Goal: Book appointment/travel/reservation

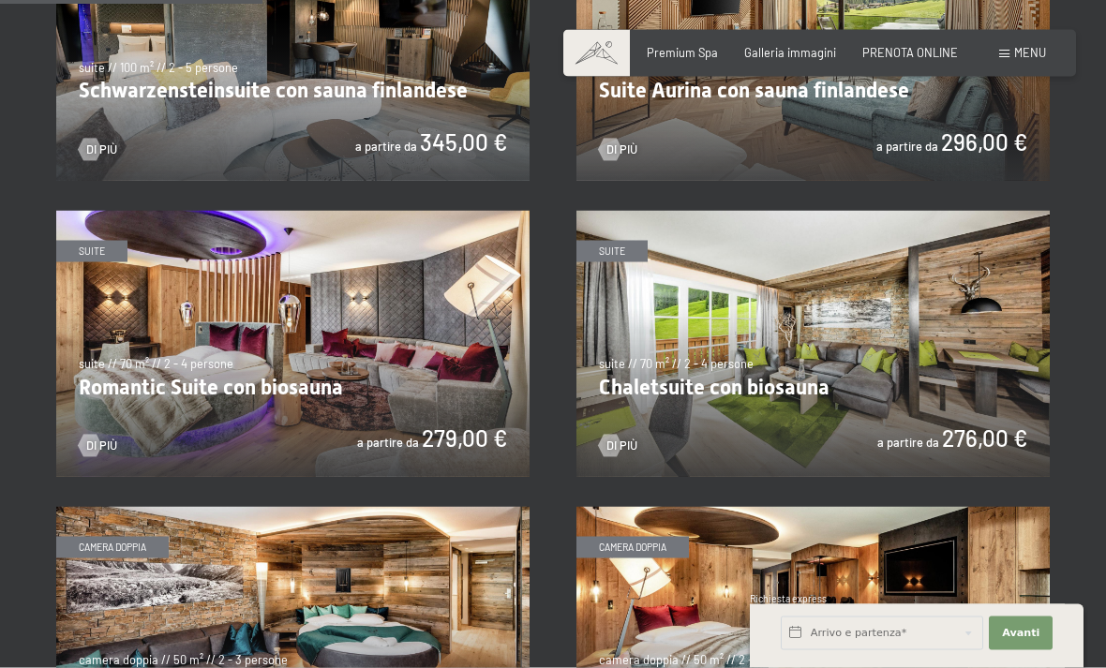
scroll to position [1073, 0]
click at [941, 416] on img at bounding box center [812, 344] width 473 height 266
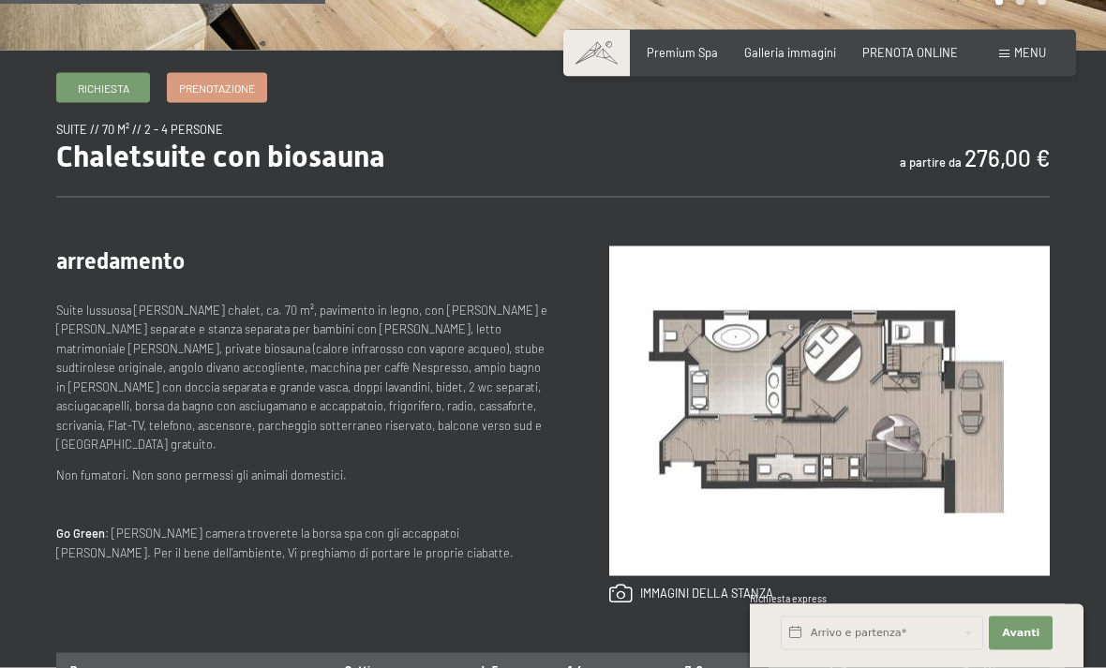
scroll to position [587, 0]
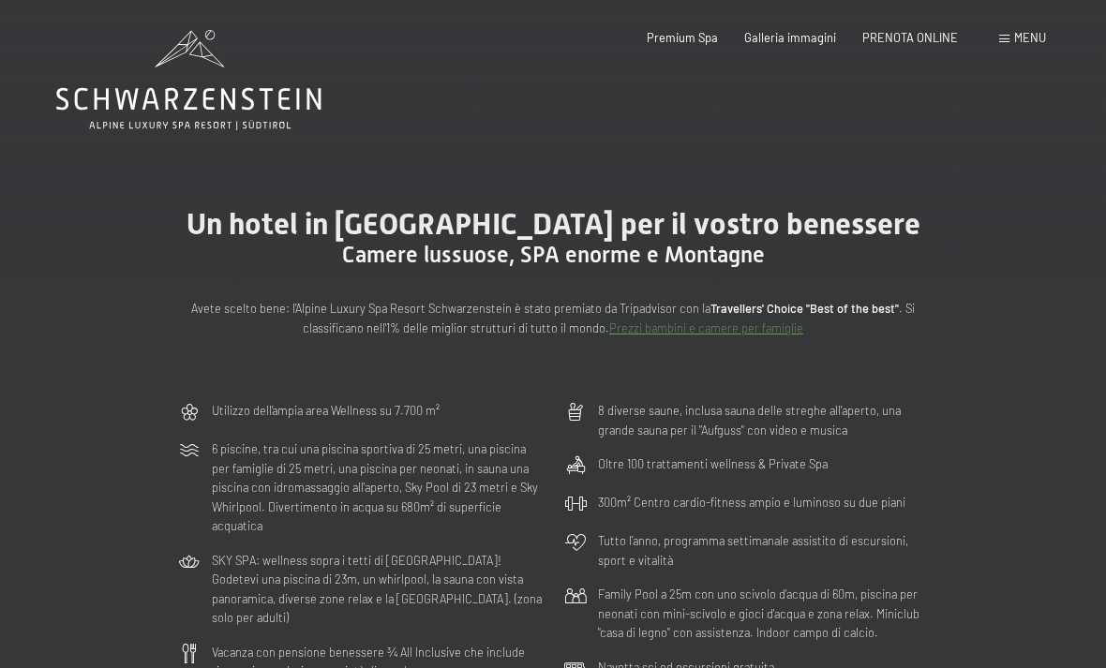
click at [737, 332] on link "Prezzi bambini e camere per famiglie" at bounding box center [706, 327] width 194 height 15
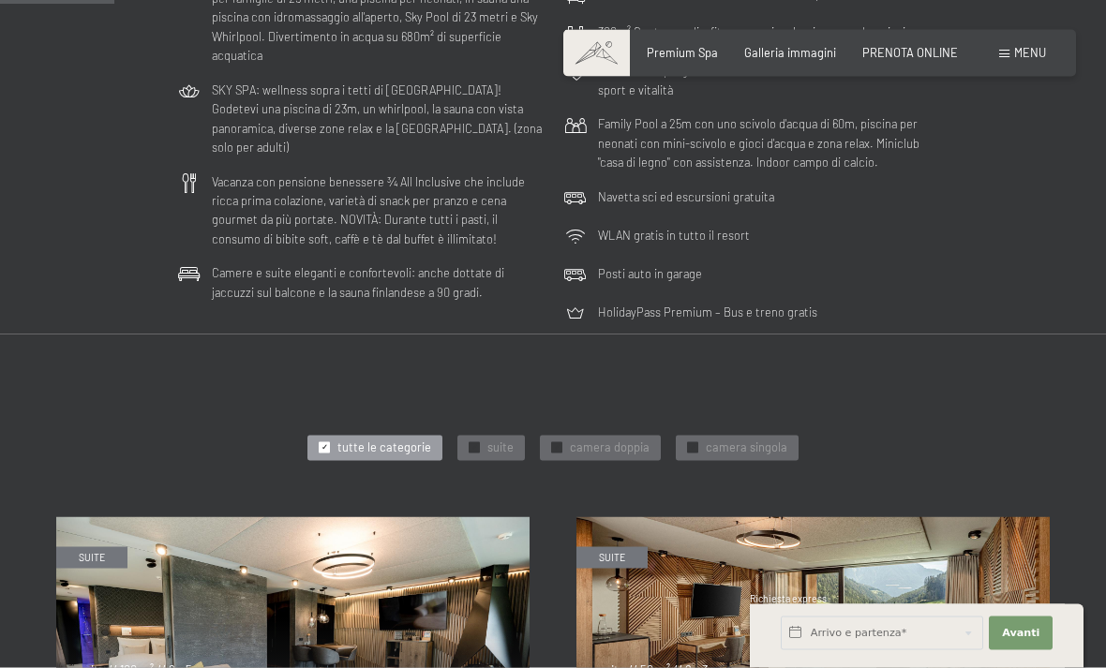
scroll to position [468, 0]
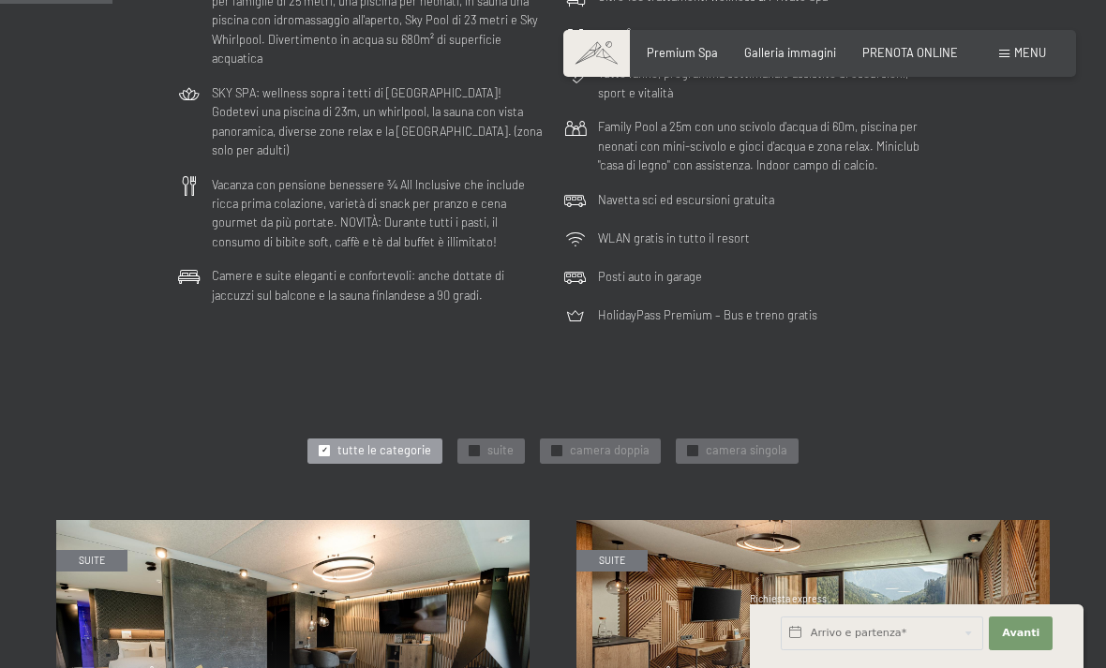
click at [1006, 62] on div "Prenotazione Richiesta Premium Spa Galleria immagini PRENOTA ONLINE Menu DE IT …" at bounding box center [819, 53] width 453 height 17
click at [986, 61] on div "Prenotazione Richiesta Premium Spa Galleria immagini PRENOTA ONLINE Menu DE IT …" at bounding box center [819, 53] width 453 height 17
click at [988, 62] on div "Prenotazione Richiesta Premium Spa Galleria immagini PRENOTA ONLINE Menu DE IT …" at bounding box center [819, 53] width 453 height 17
click at [1025, 54] on span "Menu" at bounding box center [1030, 52] width 32 height 15
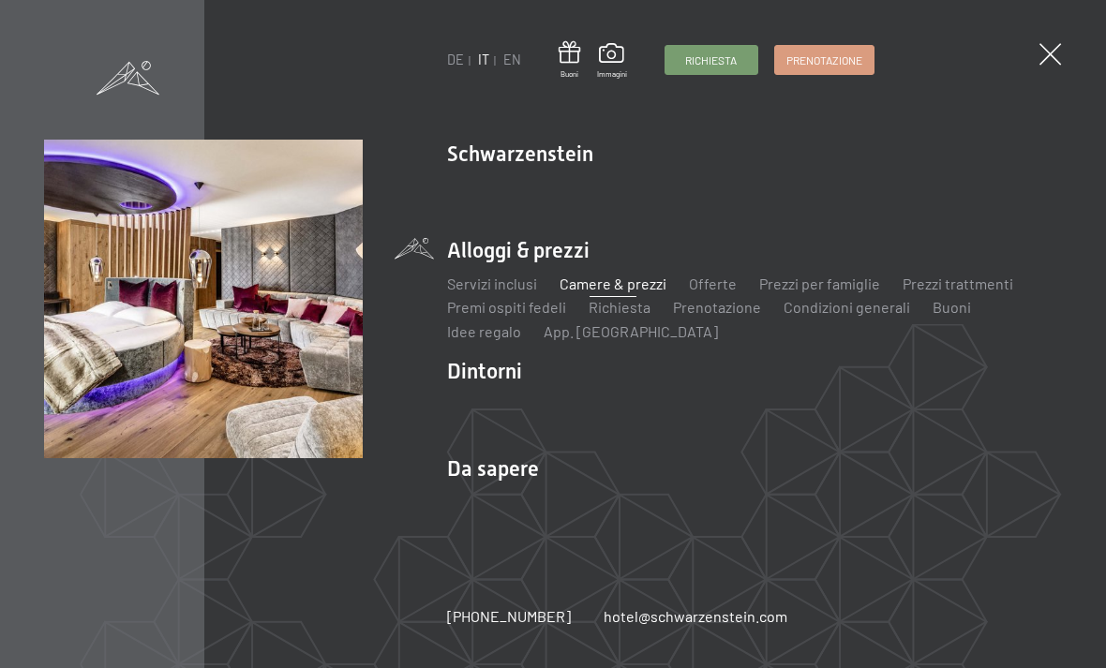
click at [862, 58] on span "Prenotazione" at bounding box center [824, 60] width 76 height 16
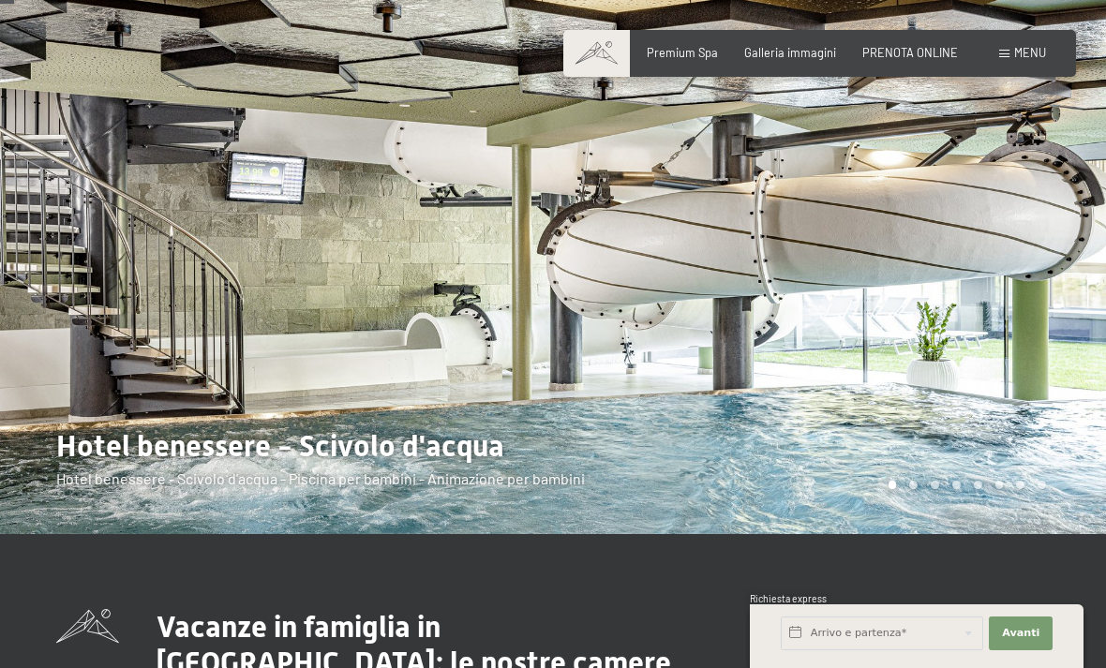
scroll to position [74, 0]
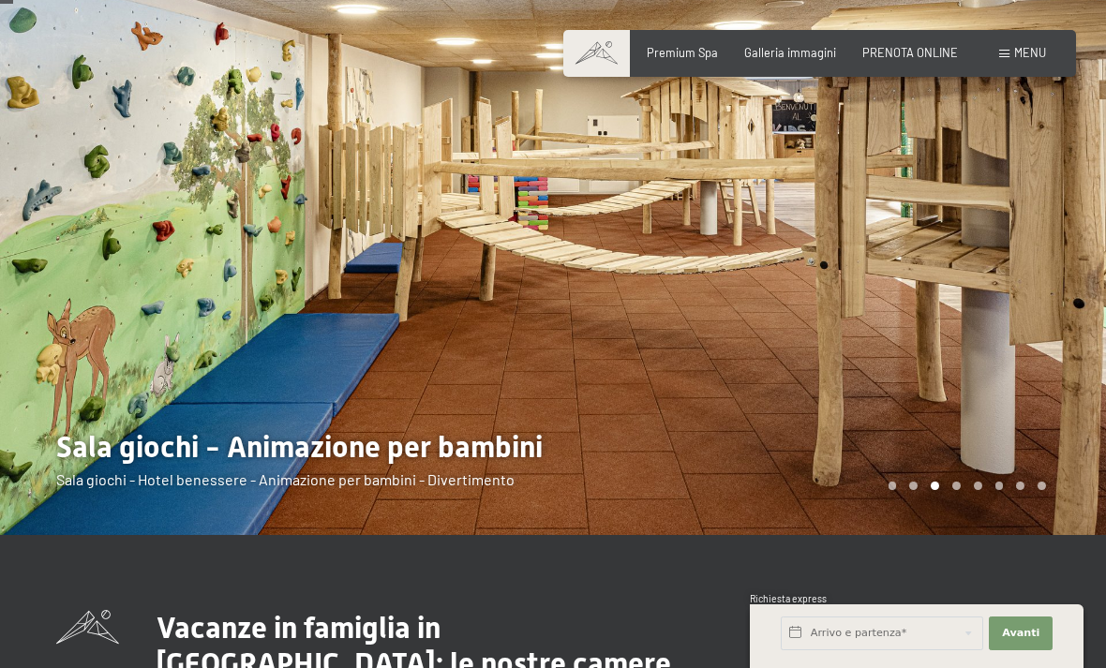
click at [999, 238] on div at bounding box center [829, 230] width 553 height 609
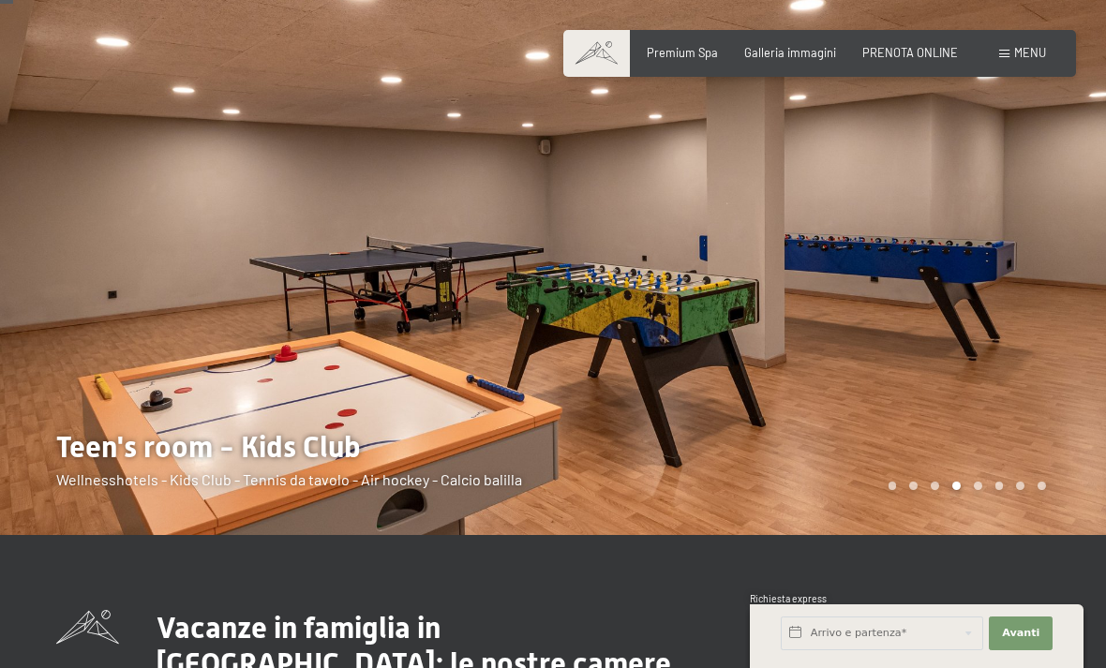
click at [970, 216] on div at bounding box center [829, 230] width 553 height 609
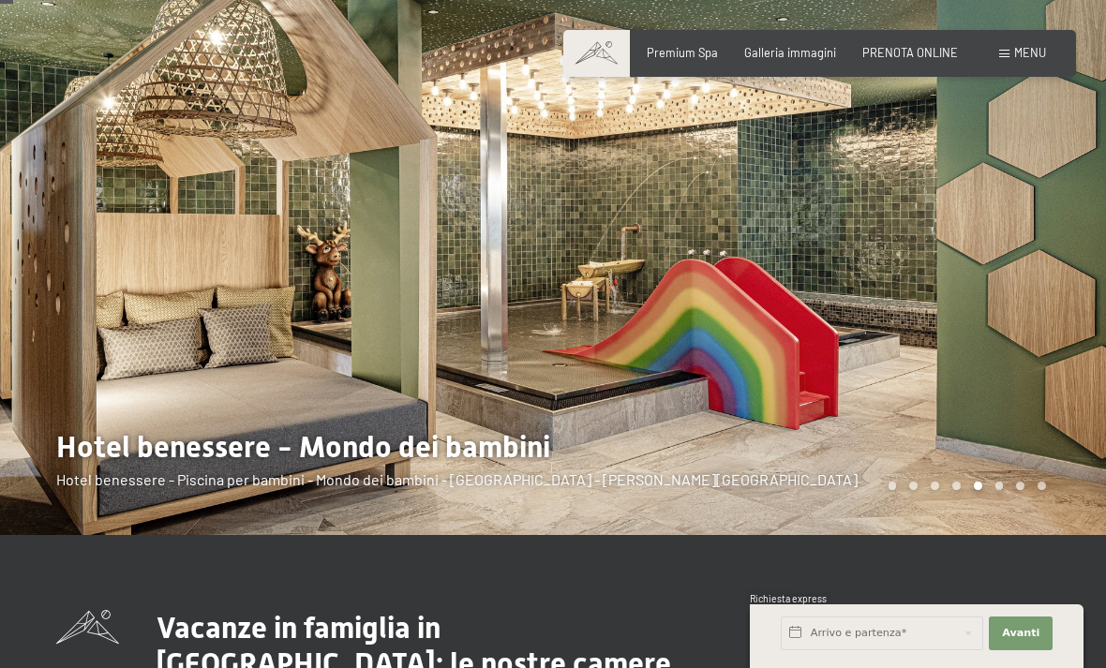
click at [971, 245] on div at bounding box center [829, 230] width 553 height 609
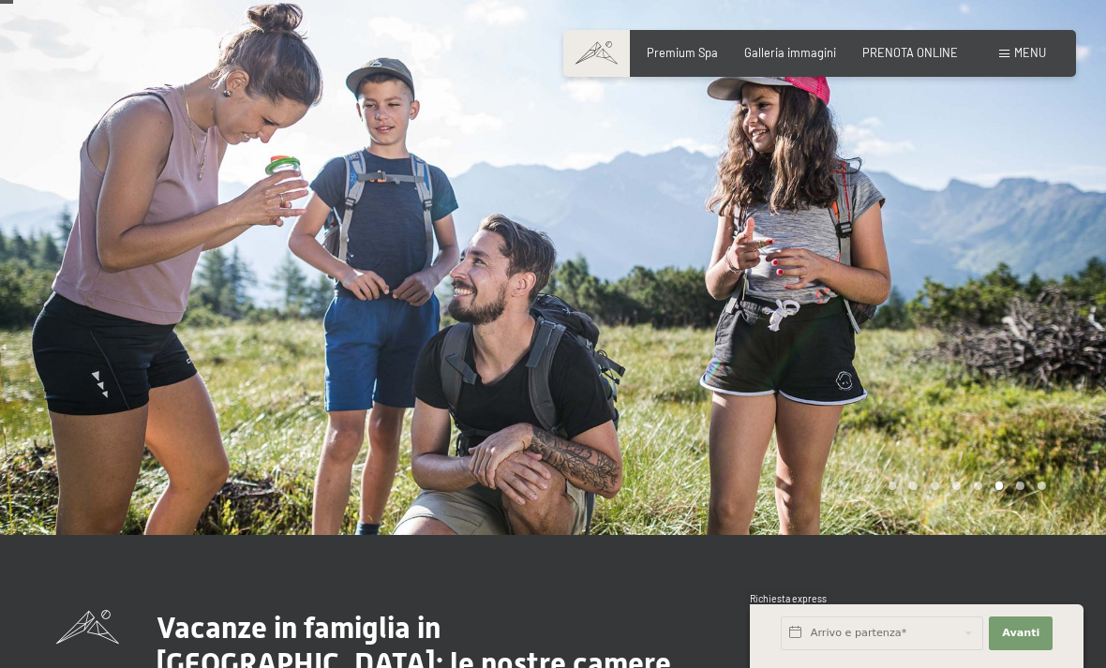
click at [1025, 224] on div at bounding box center [829, 230] width 553 height 609
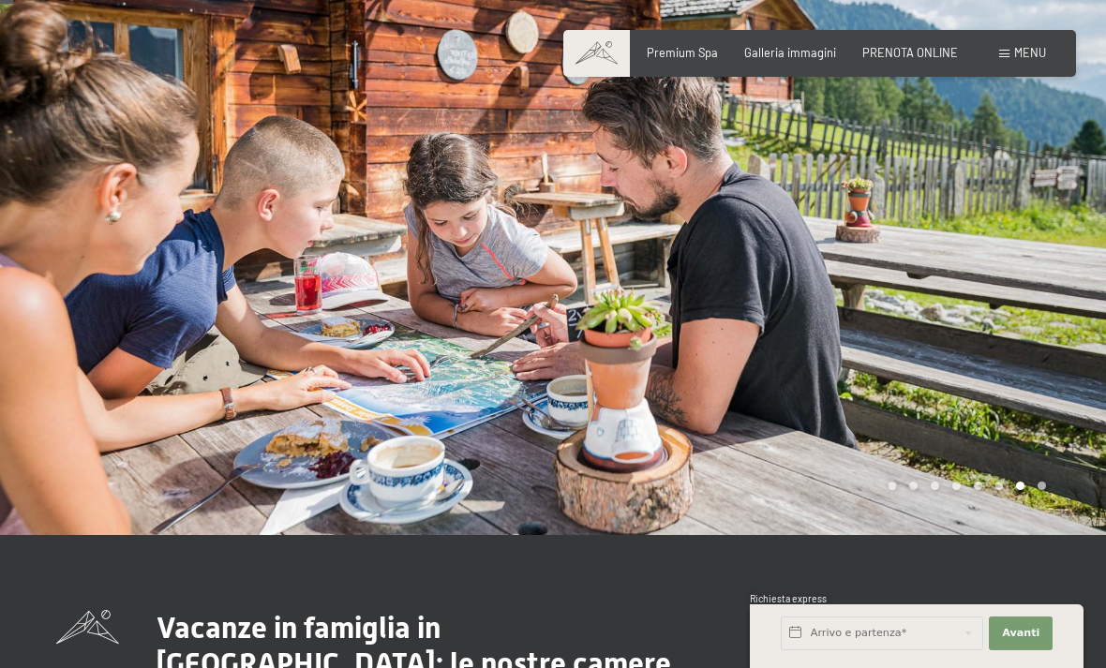
click at [988, 273] on div at bounding box center [829, 230] width 553 height 609
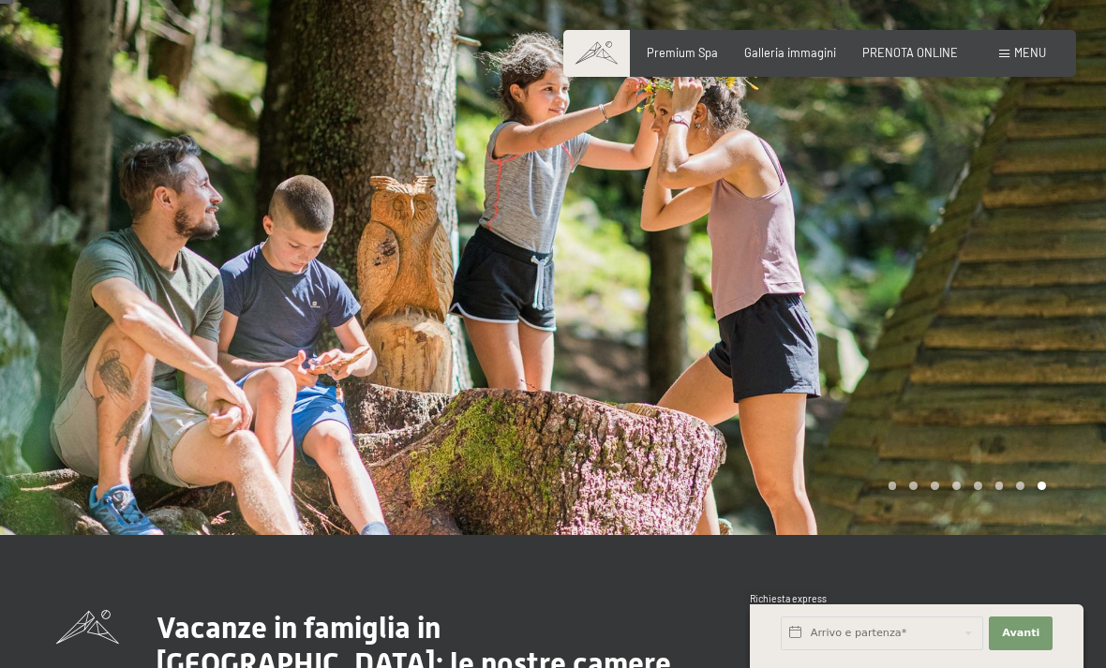
click at [977, 276] on div at bounding box center [829, 230] width 553 height 609
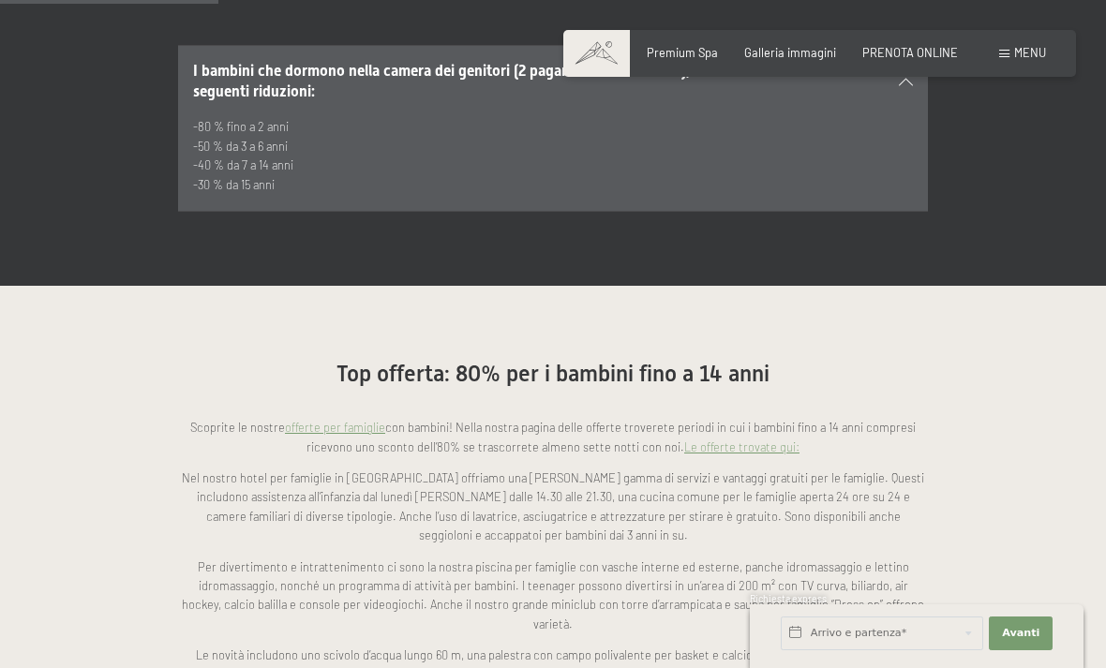
scroll to position [1205, 0]
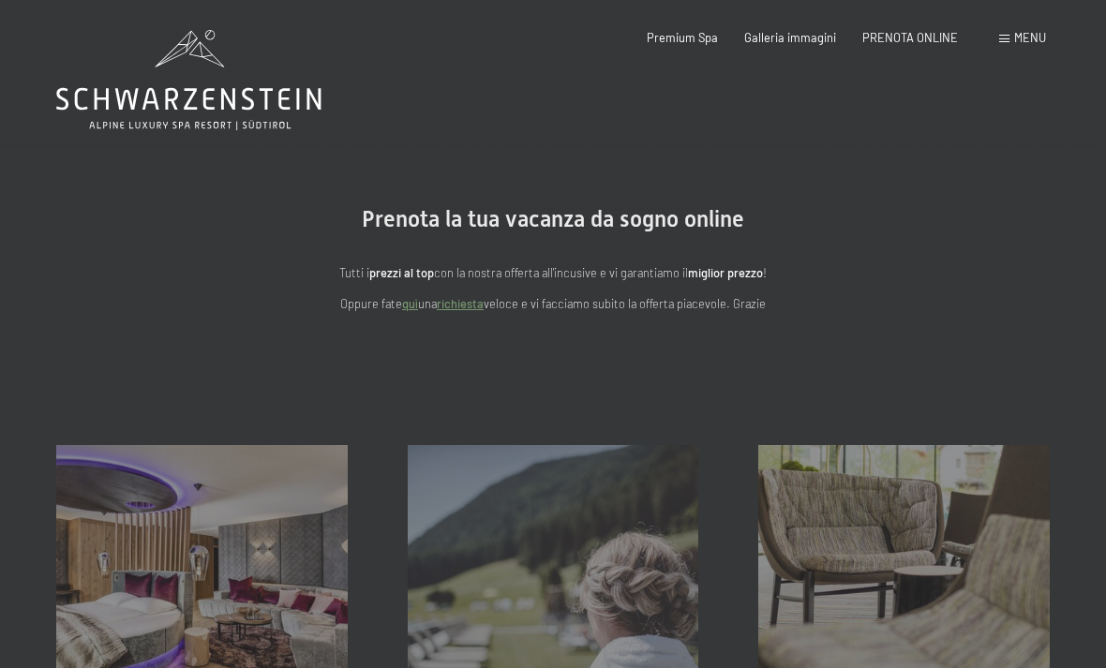
click at [1006, 44] on div "Menu" at bounding box center [1022, 38] width 47 height 17
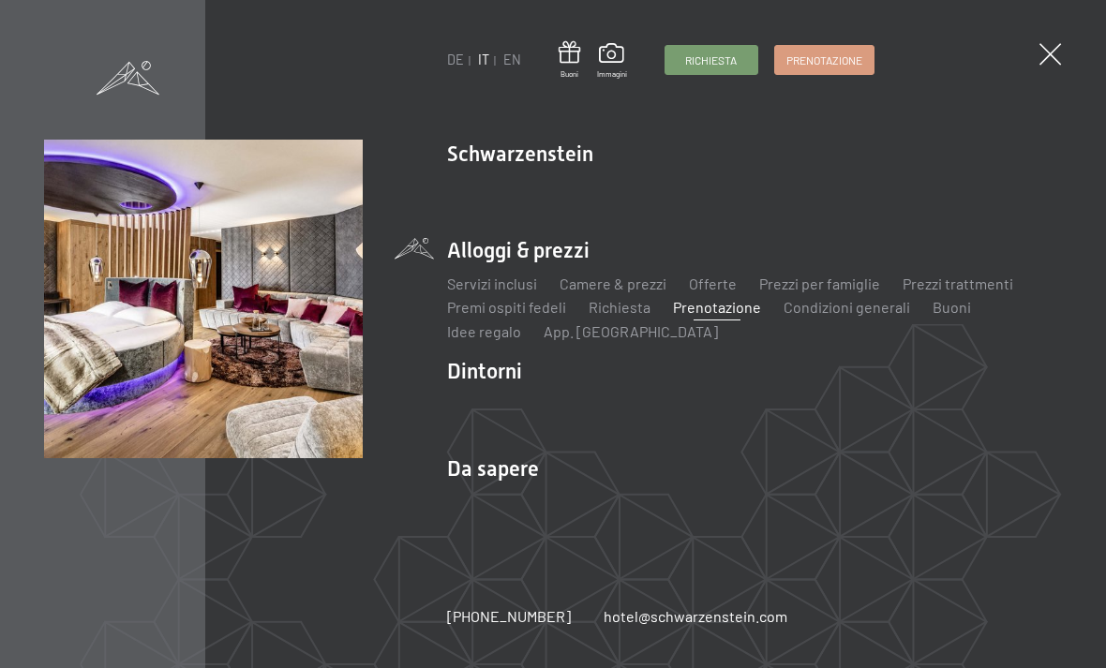
click at [497, 137] on div "DE IT EN Buoni Immagini Richiesta Prenotazione DE IT EN Schwarzenstein Novità a…" at bounding box center [553, 334] width 1106 height 668
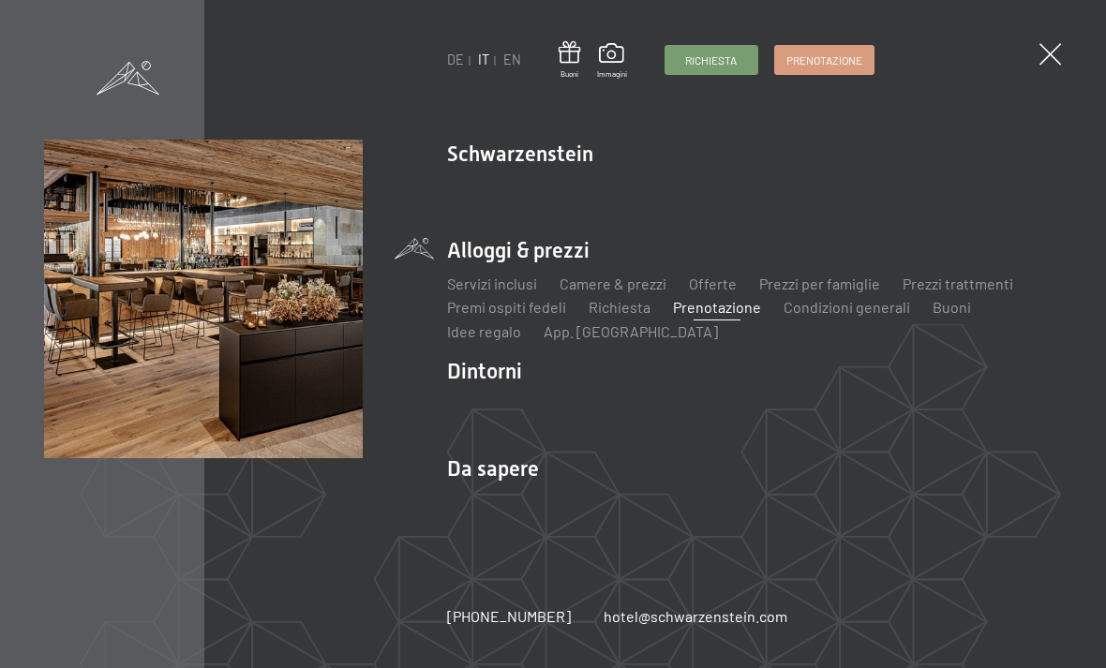
click at [534, 217] on link "Family" at bounding box center [538, 210] width 41 height 18
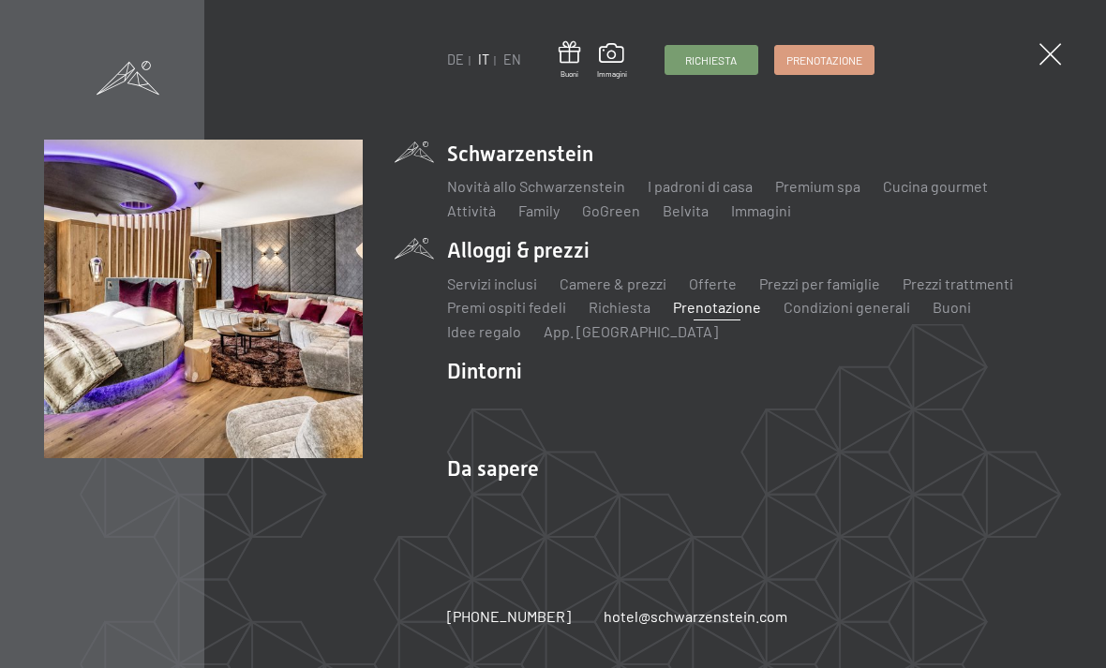
click at [628, 292] on link "Camere & prezzi" at bounding box center [612, 284] width 107 height 18
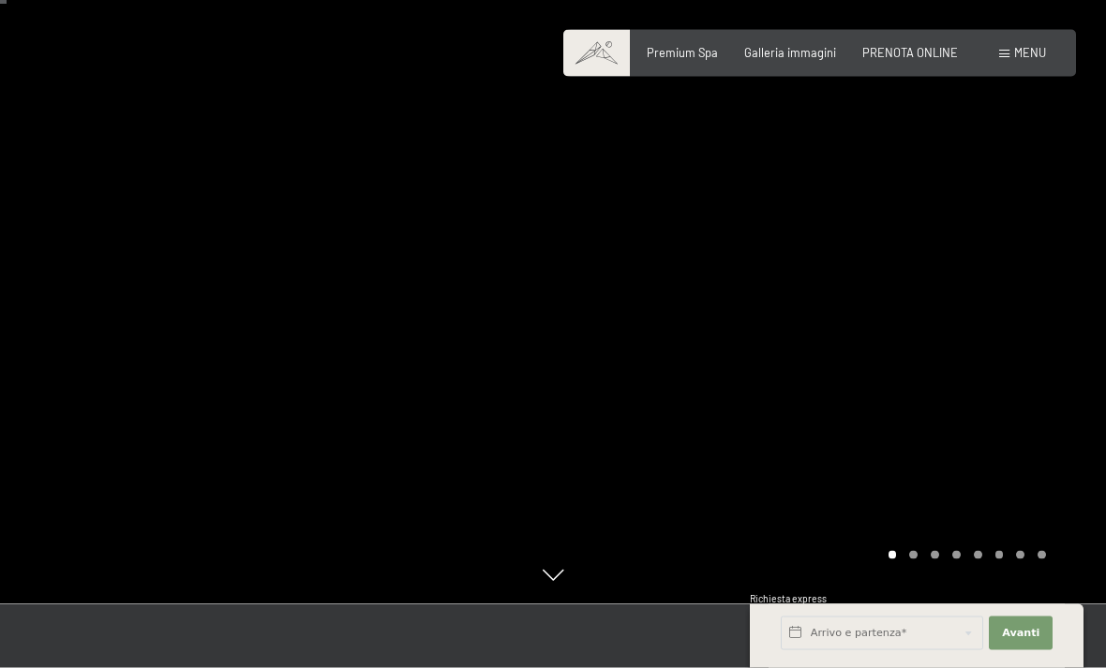
scroll to position [67, 0]
click at [464, 216] on div at bounding box center [276, 267] width 553 height 668
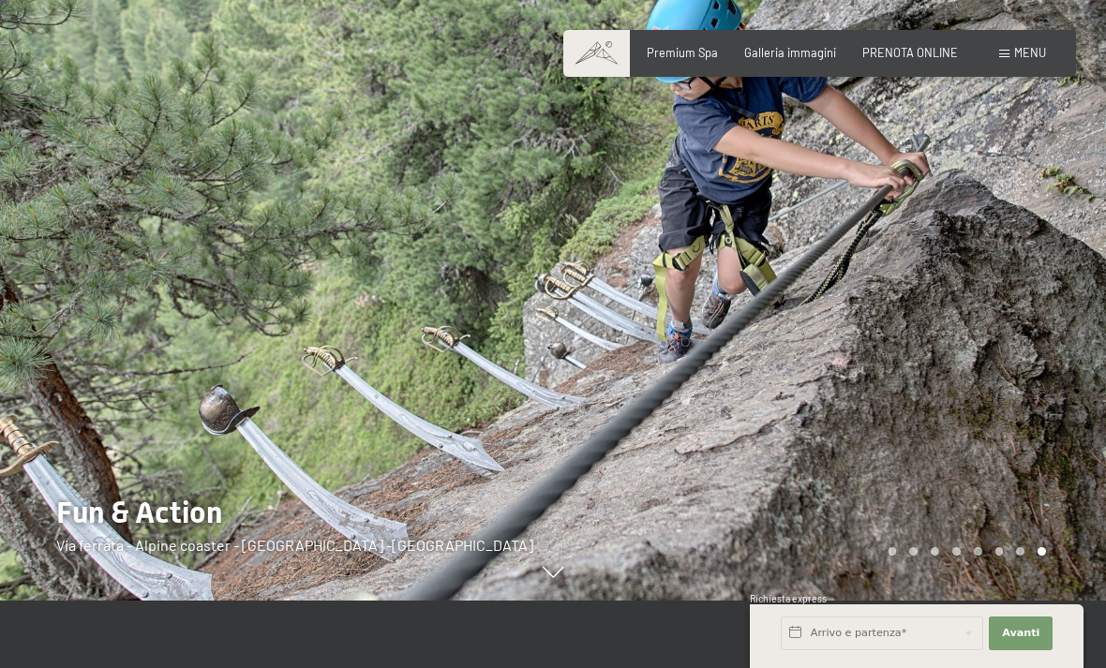
click at [869, 315] on div at bounding box center [829, 267] width 553 height 668
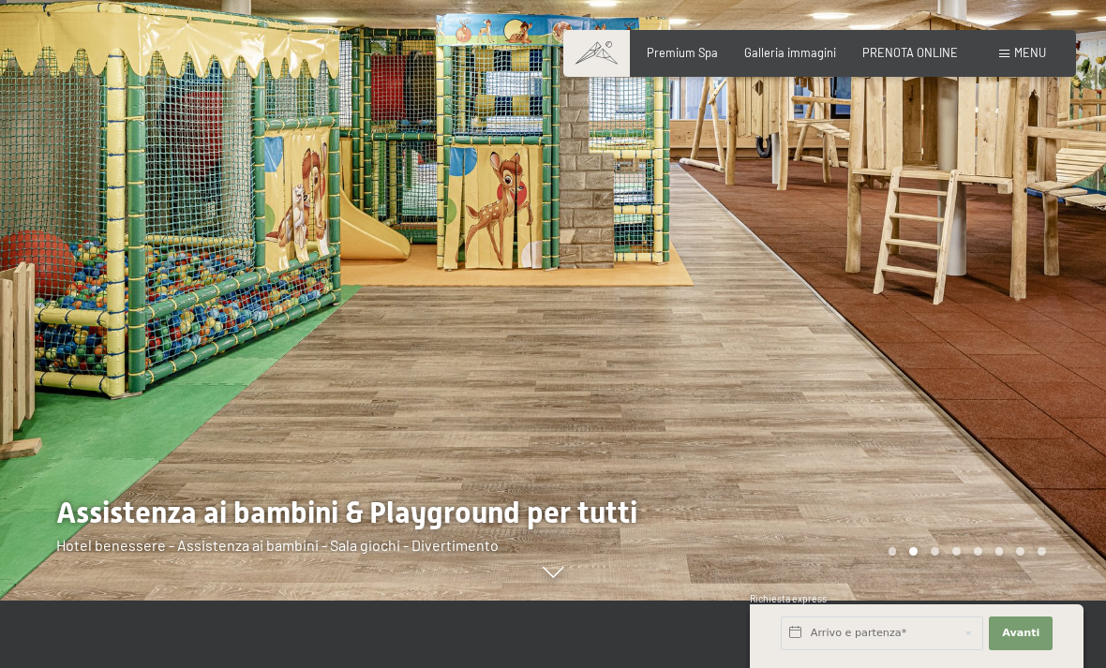
click at [526, 350] on div at bounding box center [276, 267] width 553 height 668
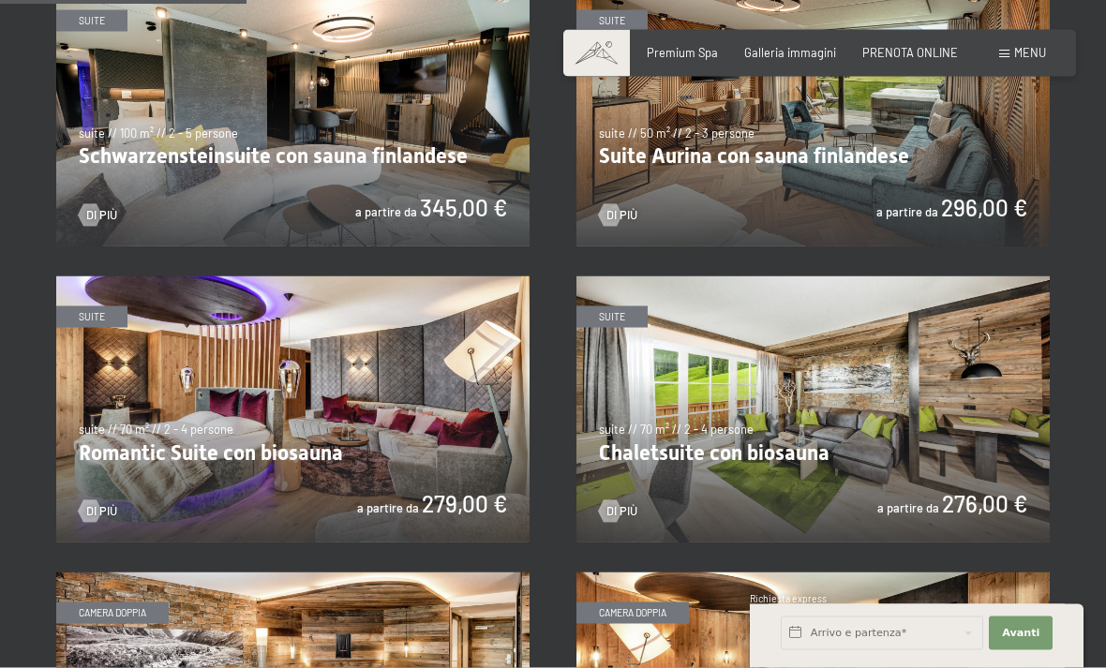
scroll to position [1004, 0]
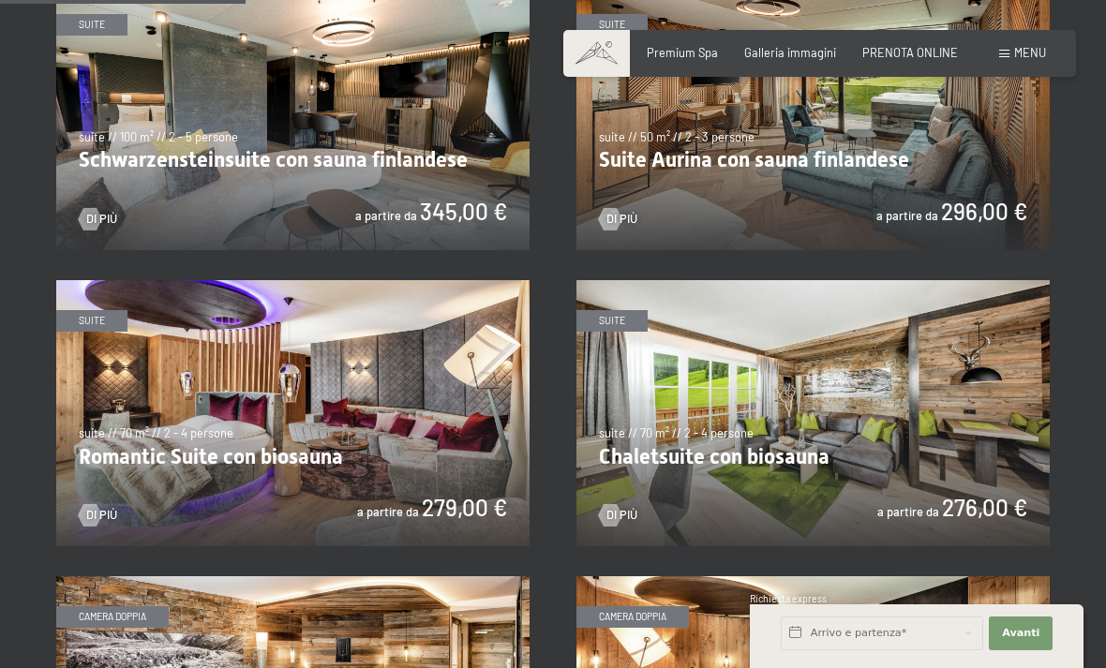
click at [982, 208] on img at bounding box center [812, 117] width 473 height 266
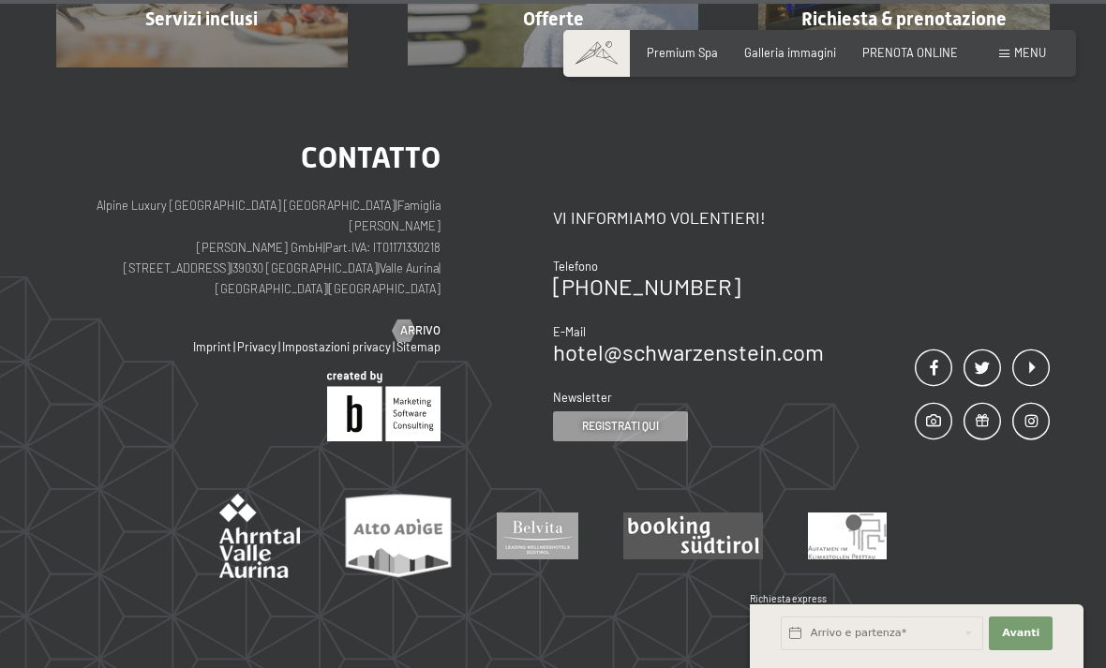
scroll to position [2104, 0]
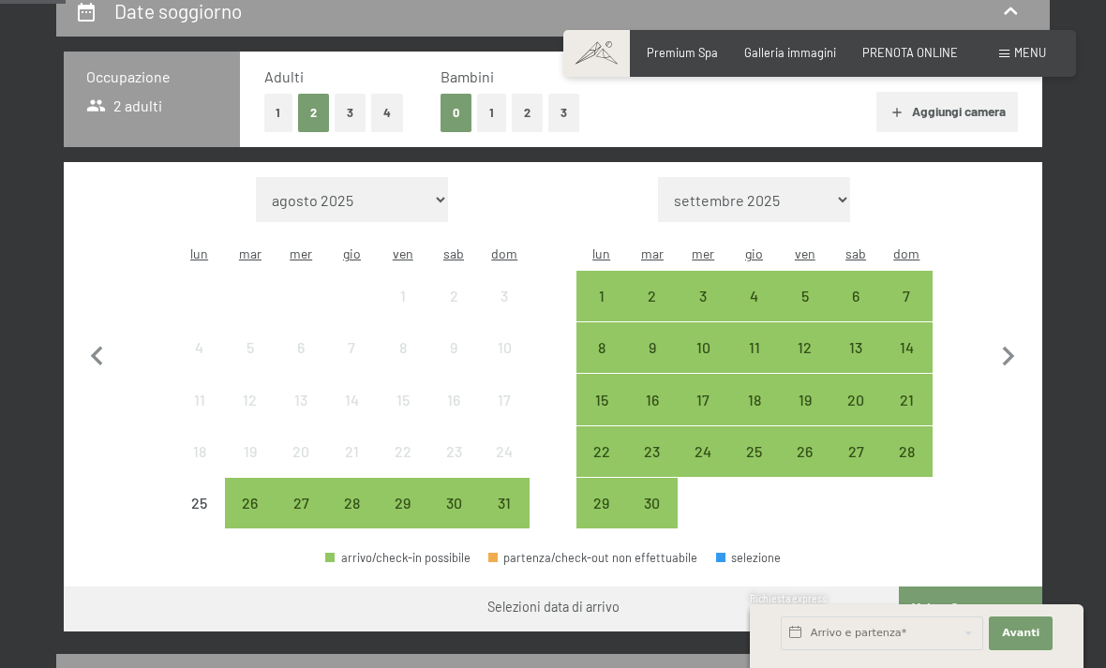
scroll to position [381, 0]
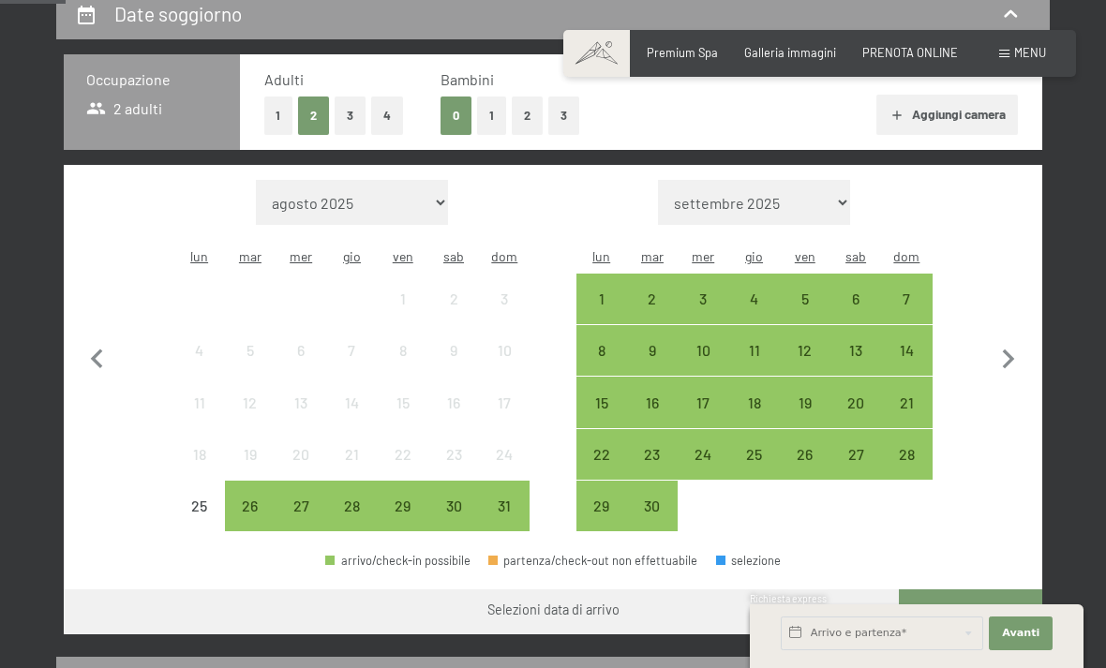
click at [489, 114] on button "1" at bounding box center [491, 116] width 29 height 38
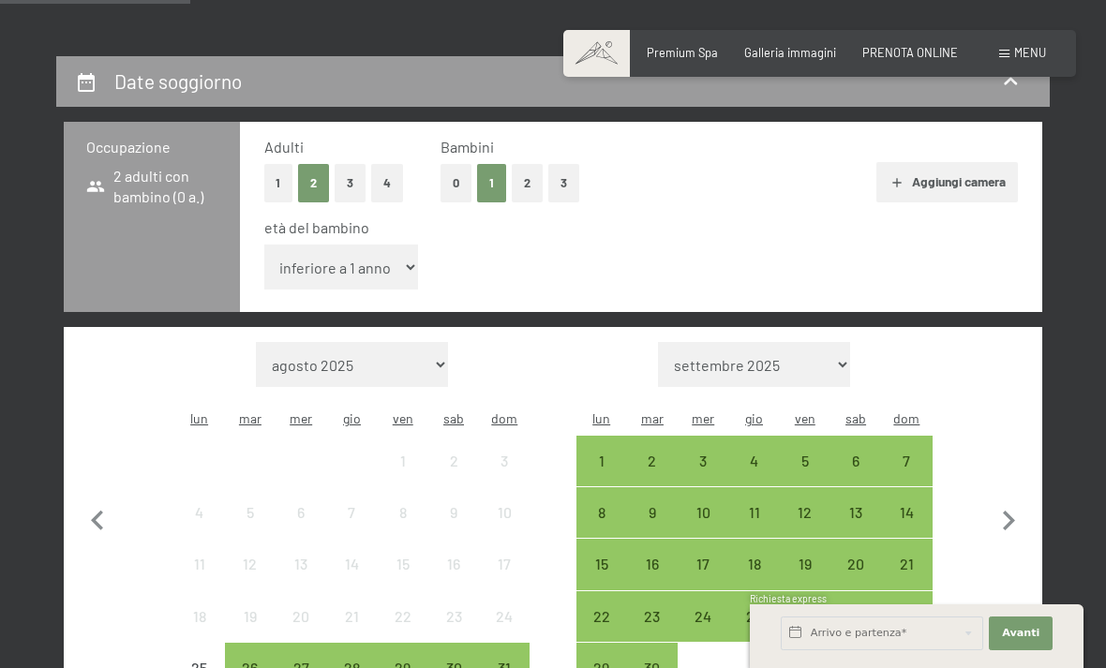
scroll to position [313, 0]
click at [455, 175] on button "0" at bounding box center [455, 184] width 31 height 38
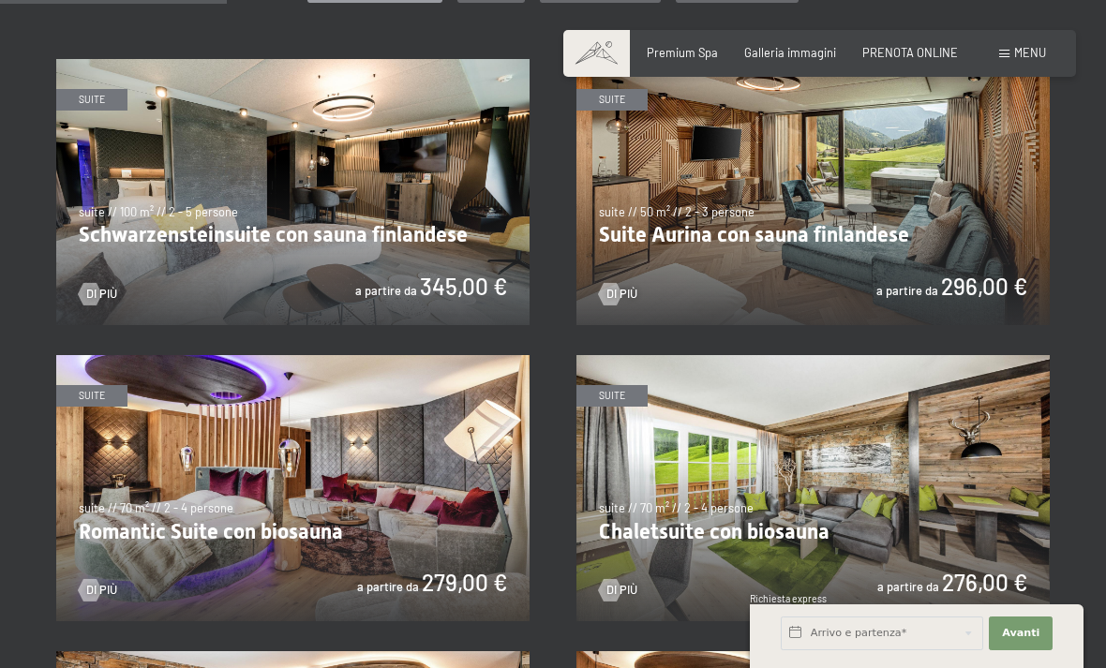
scroll to position [927, 0]
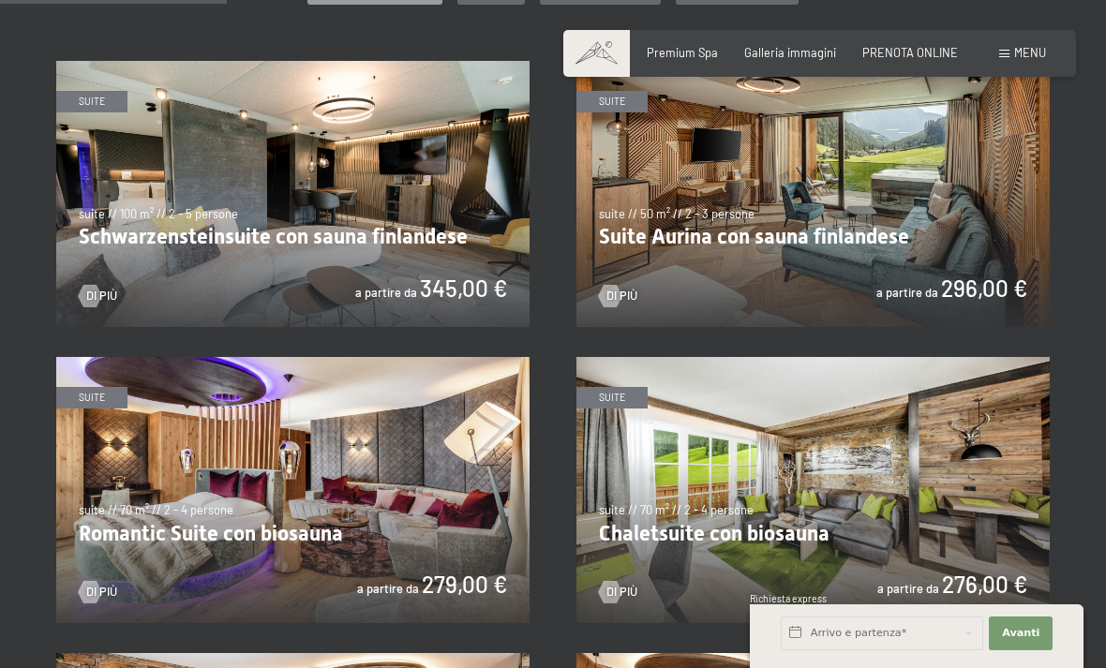
click at [711, 464] on img at bounding box center [812, 490] width 473 height 266
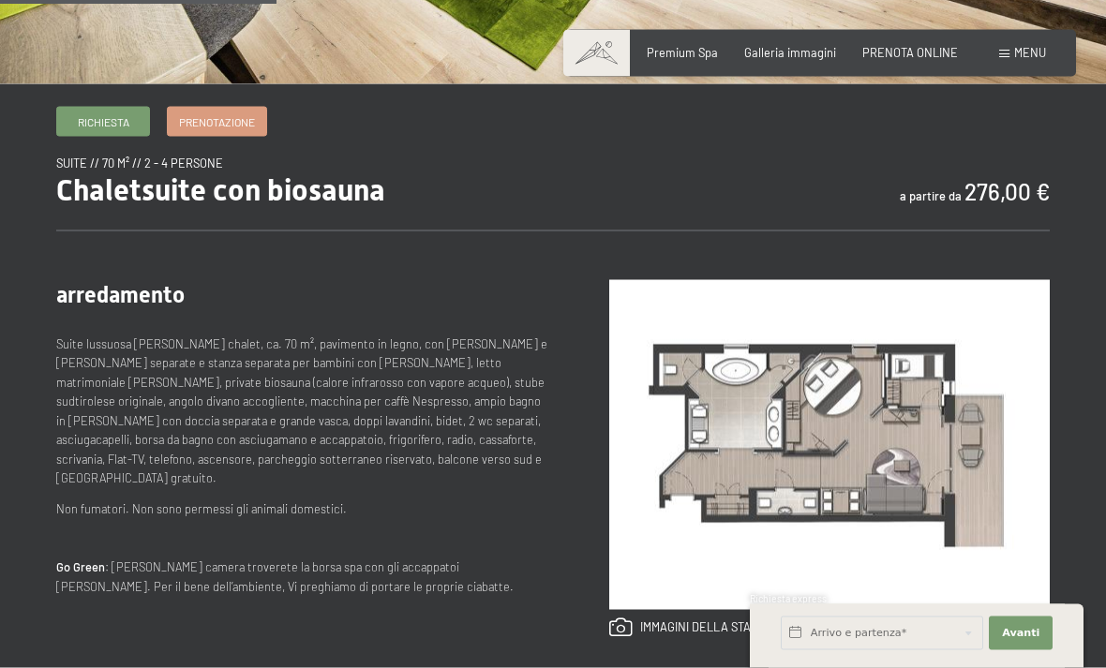
scroll to position [525, 0]
click at [126, 97] on div "Richiesta Prenotazione suite // 70 m² // 2 - 4 persone Chaletsuite con biosauna…" at bounding box center [553, 654] width 1106 height 1140
click at [129, 124] on span "Richiesta" at bounding box center [104, 122] width 52 height 16
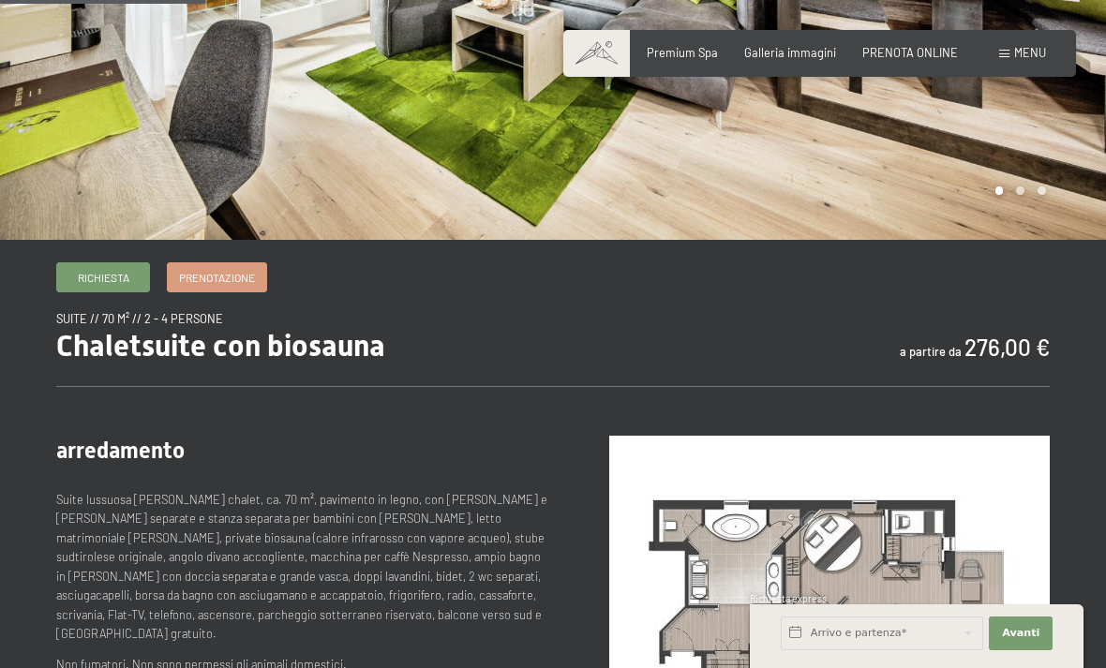
scroll to position [368, 0]
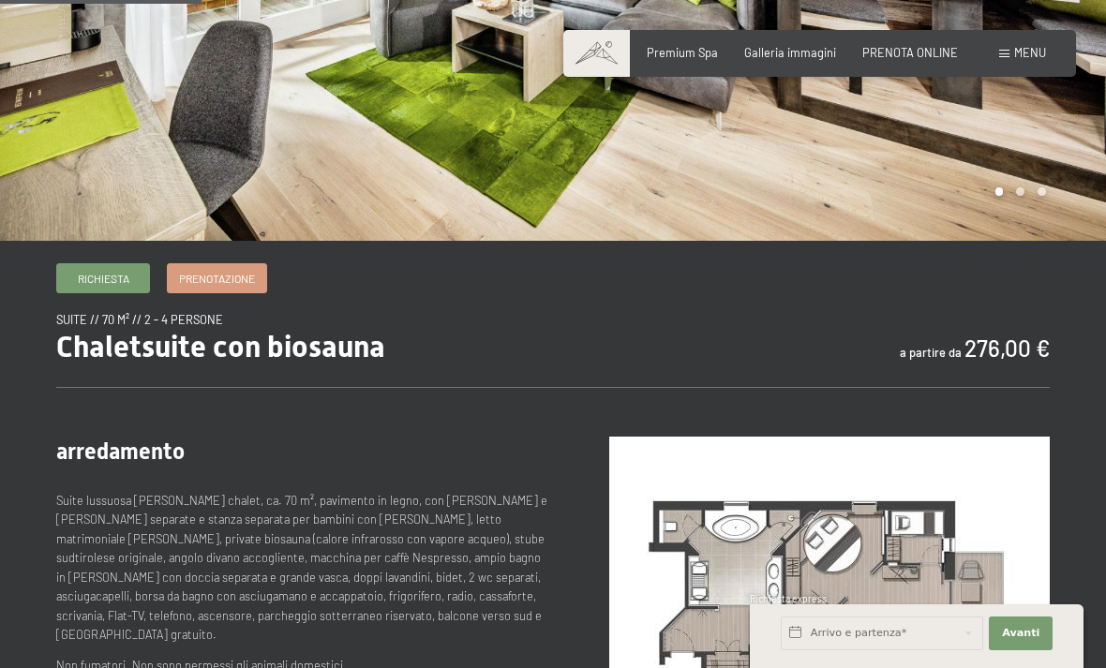
click at [238, 266] on link "Prenotazione" at bounding box center [217, 278] width 98 height 28
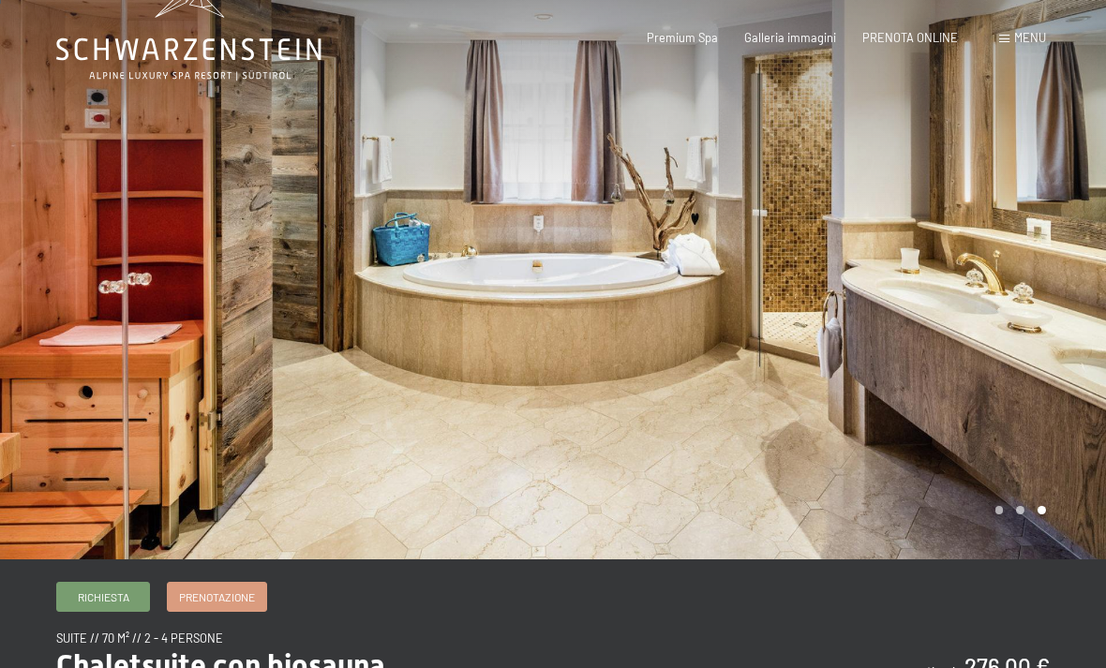
scroll to position [55, 0]
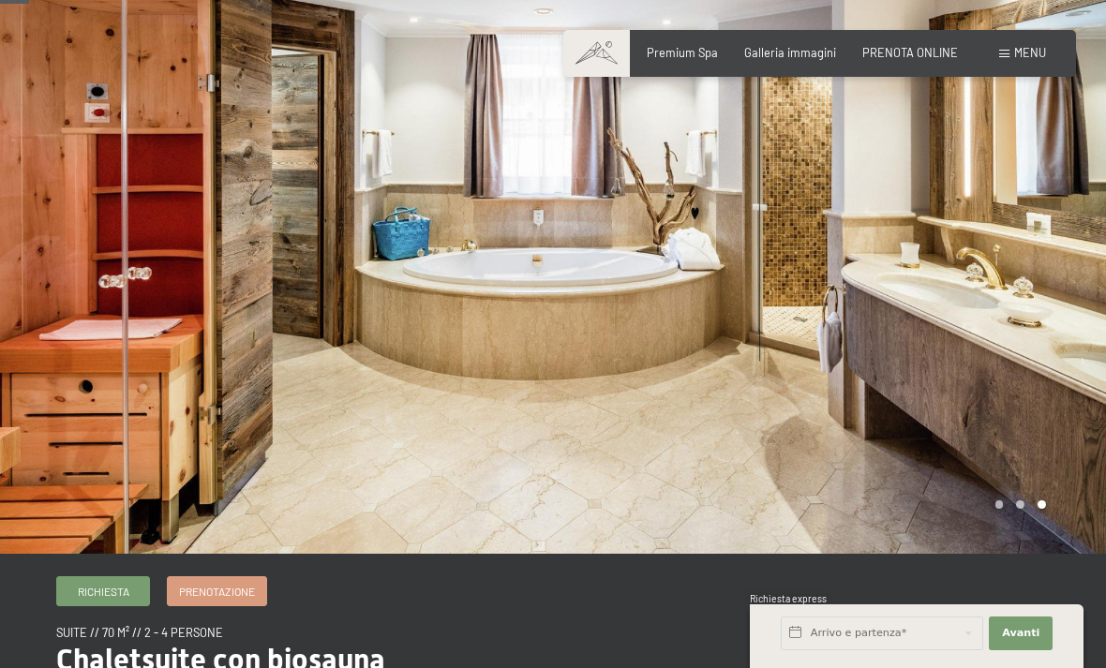
click at [133, 343] on div at bounding box center [276, 249] width 553 height 609
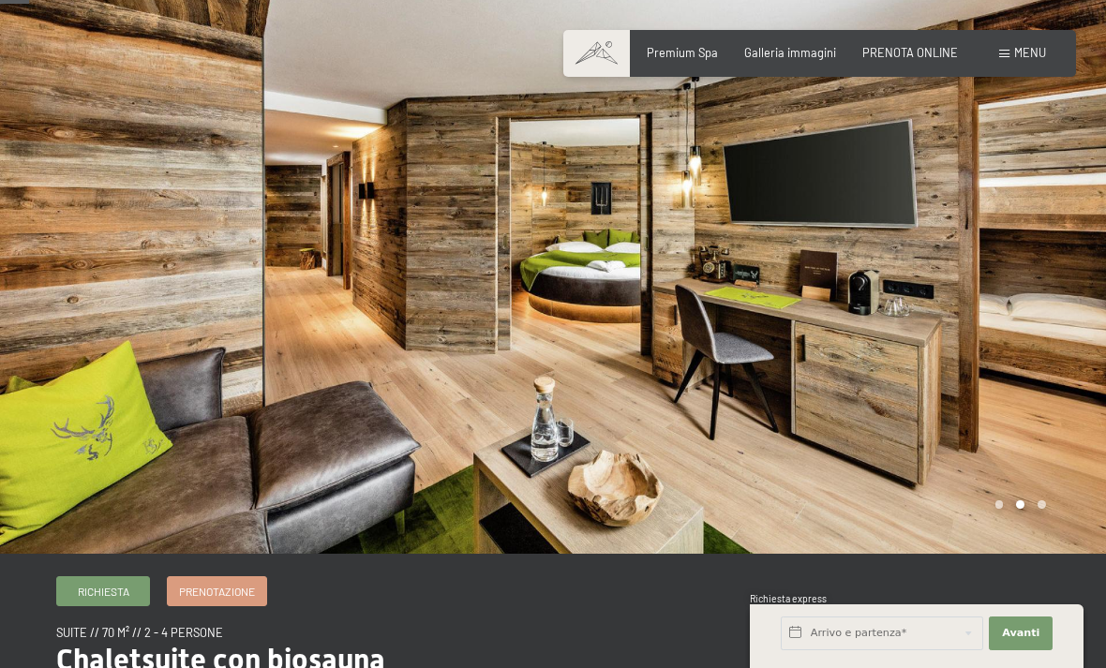
click at [92, 334] on div at bounding box center [276, 249] width 553 height 609
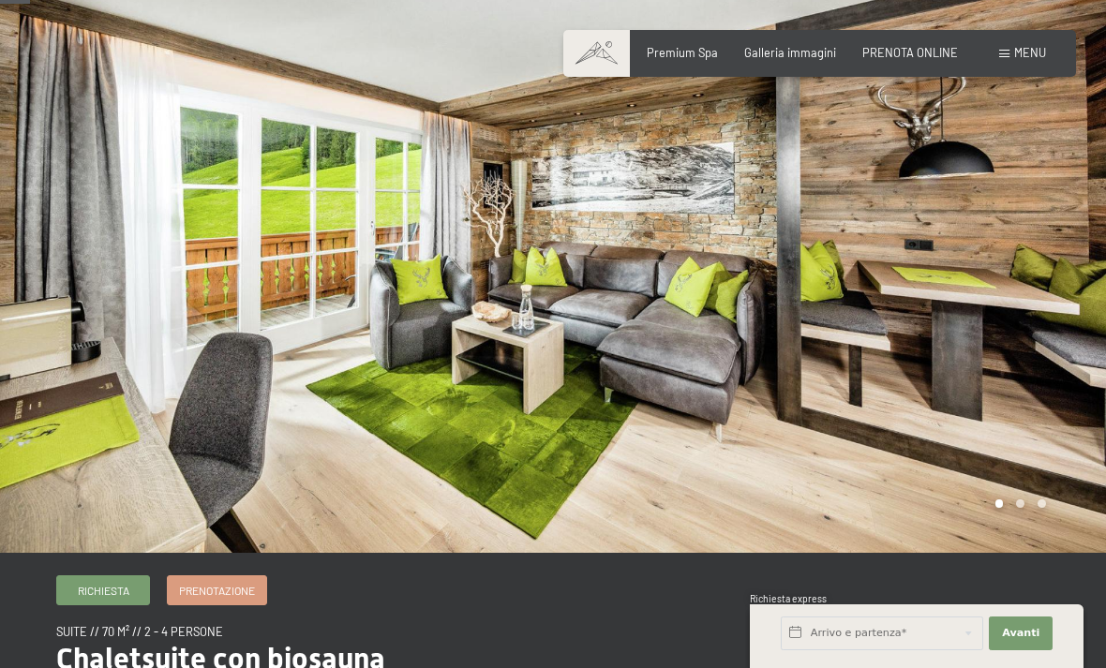
scroll to position [58, 0]
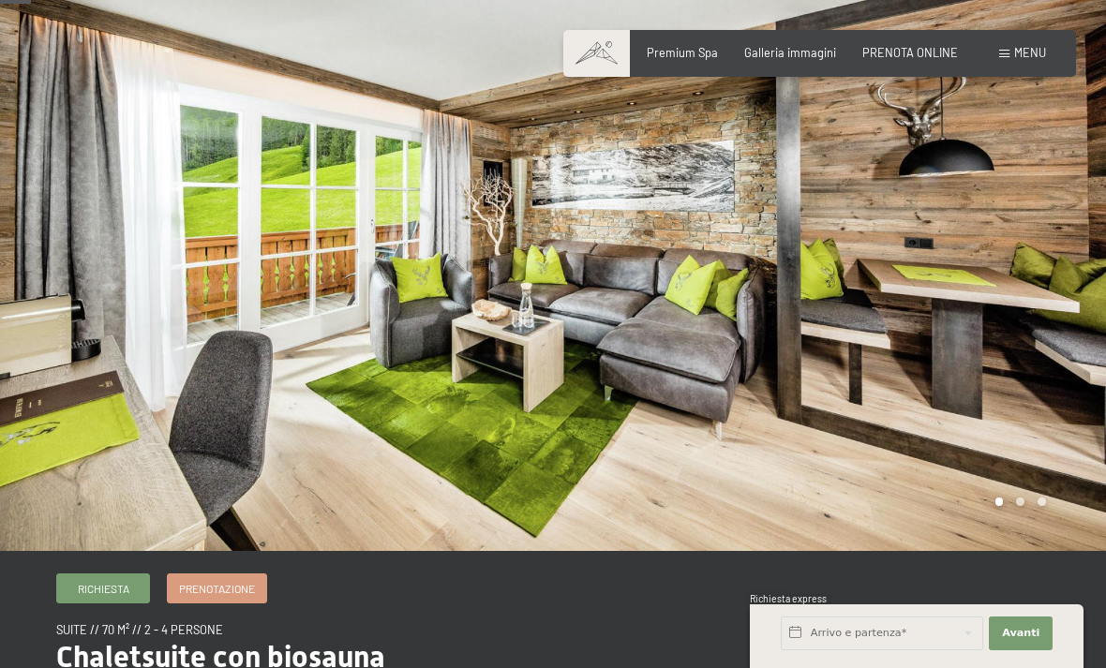
click at [22, 534] on div at bounding box center [276, 246] width 553 height 609
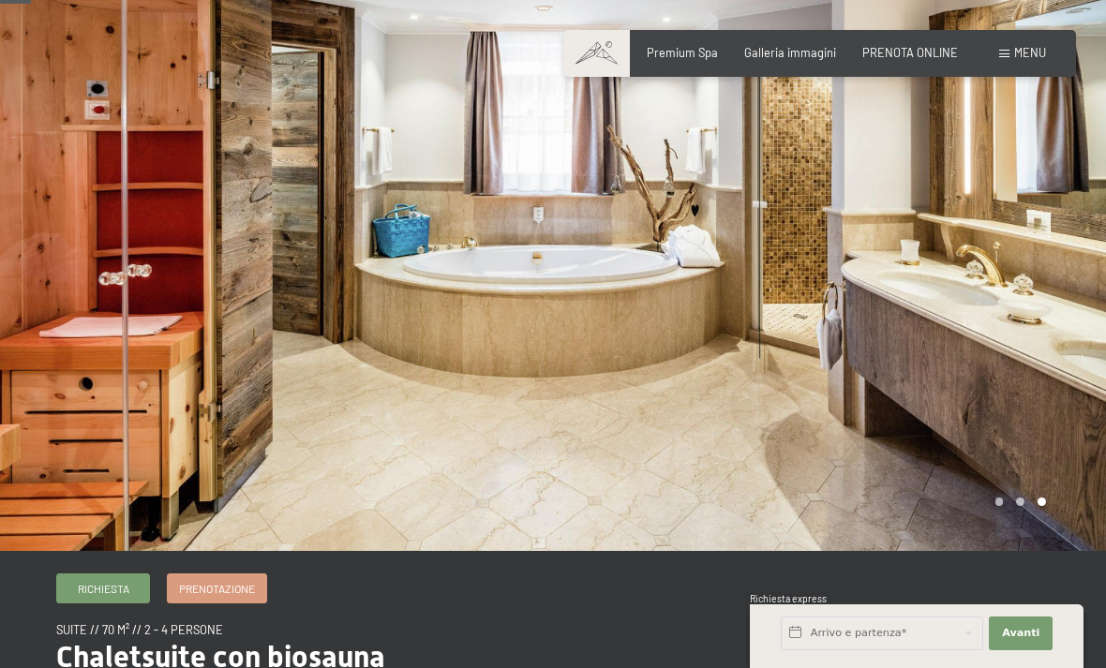
click at [151, 316] on div at bounding box center [276, 246] width 553 height 609
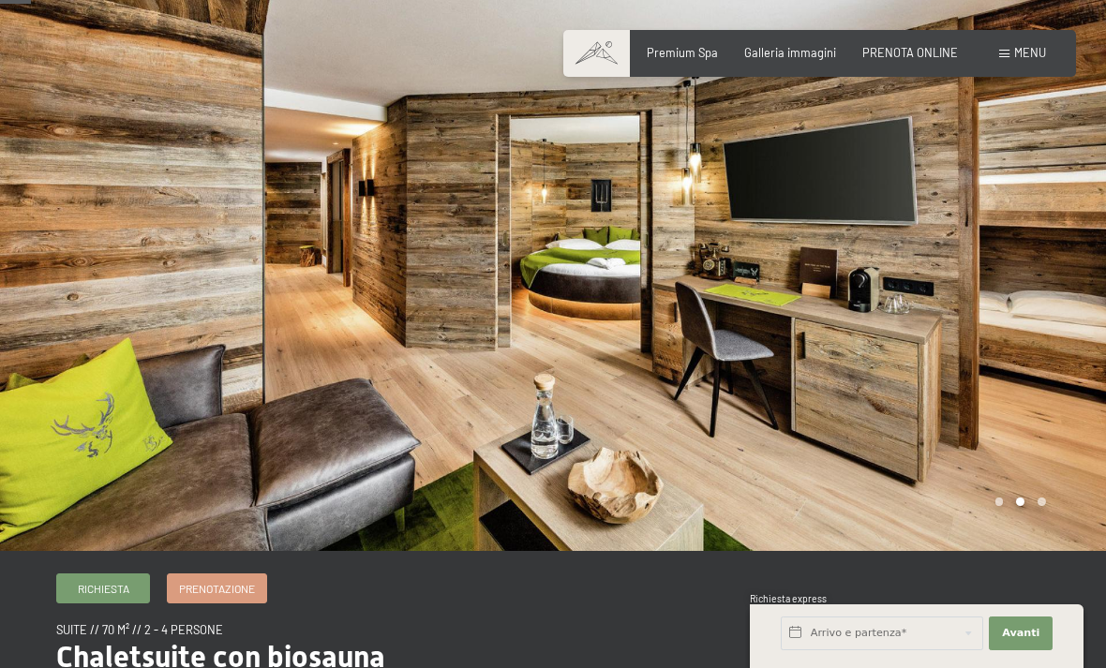
click at [30, 424] on div at bounding box center [276, 246] width 553 height 609
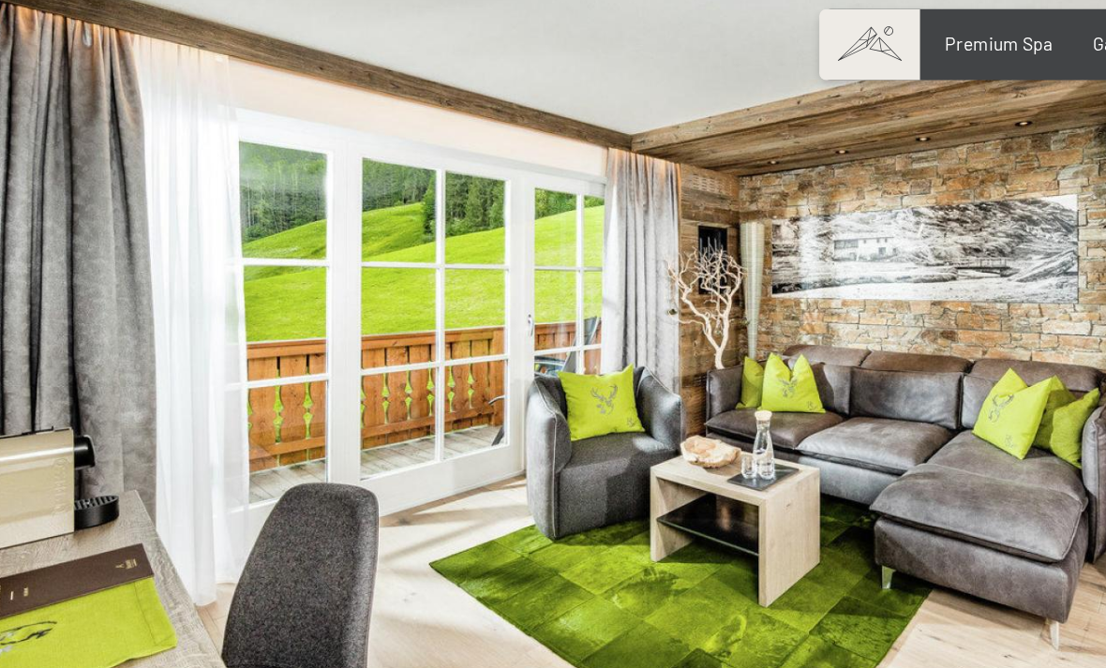
scroll to position [0, 0]
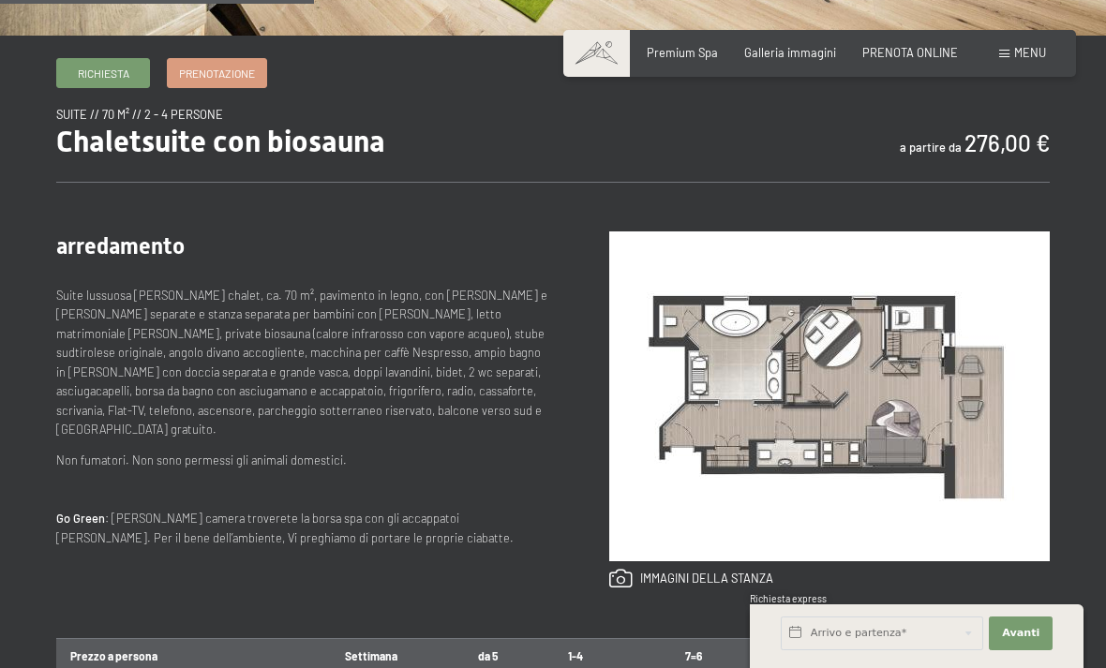
click at [1035, 405] on img at bounding box center [829, 396] width 440 height 330
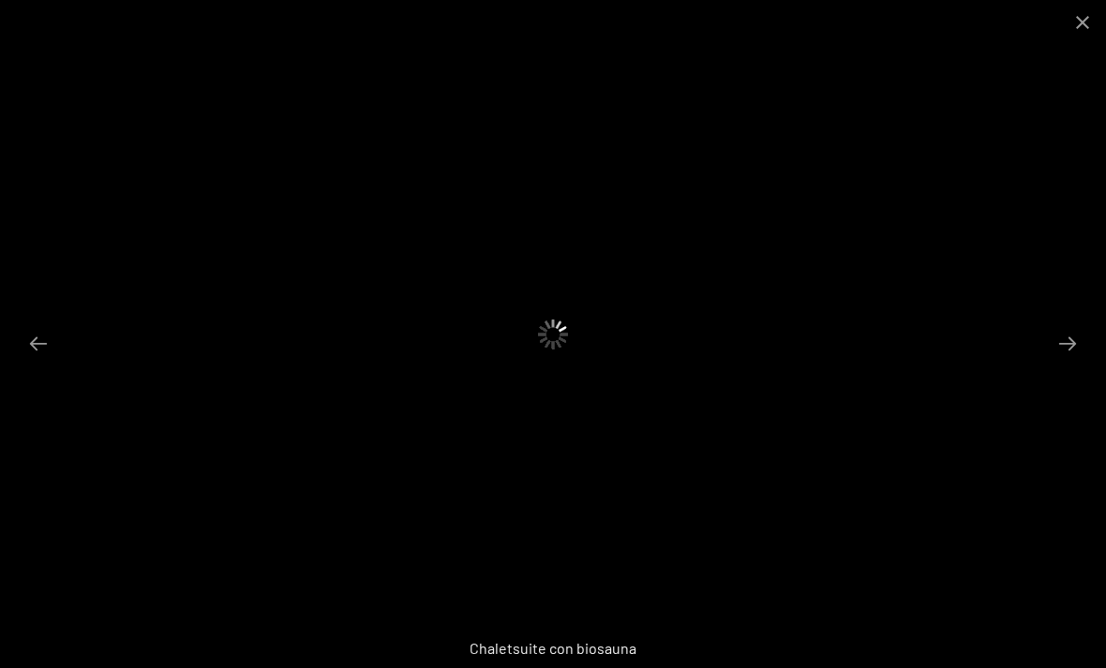
scroll to position [634, 0]
click at [1077, 34] on button "Close gallery" at bounding box center [1082, 22] width 47 height 44
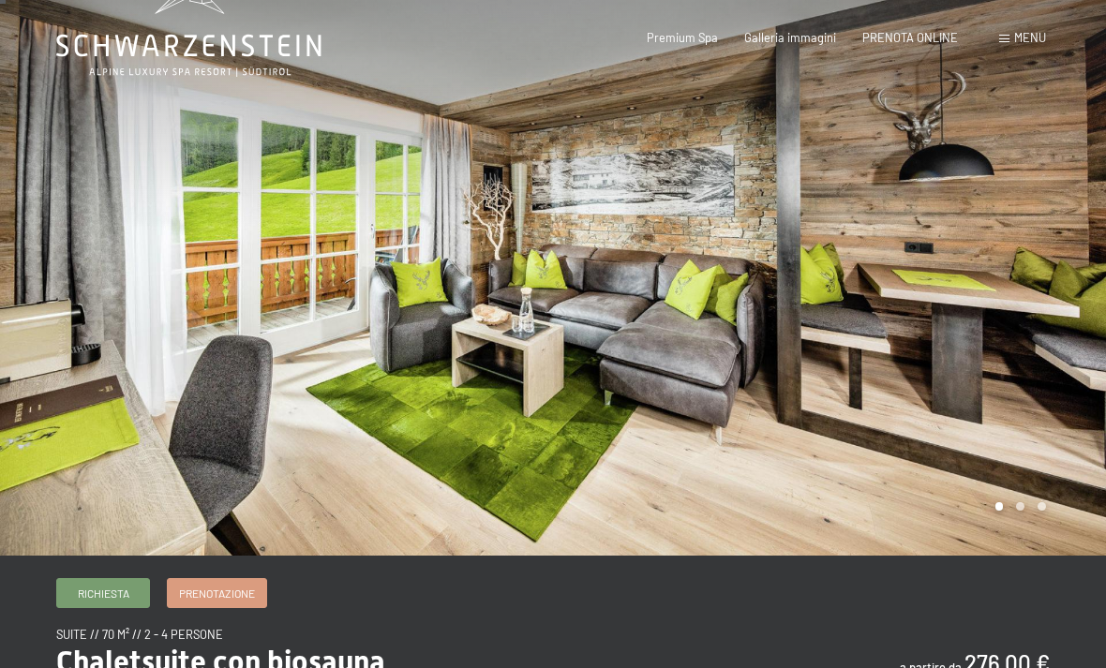
scroll to position [0, 0]
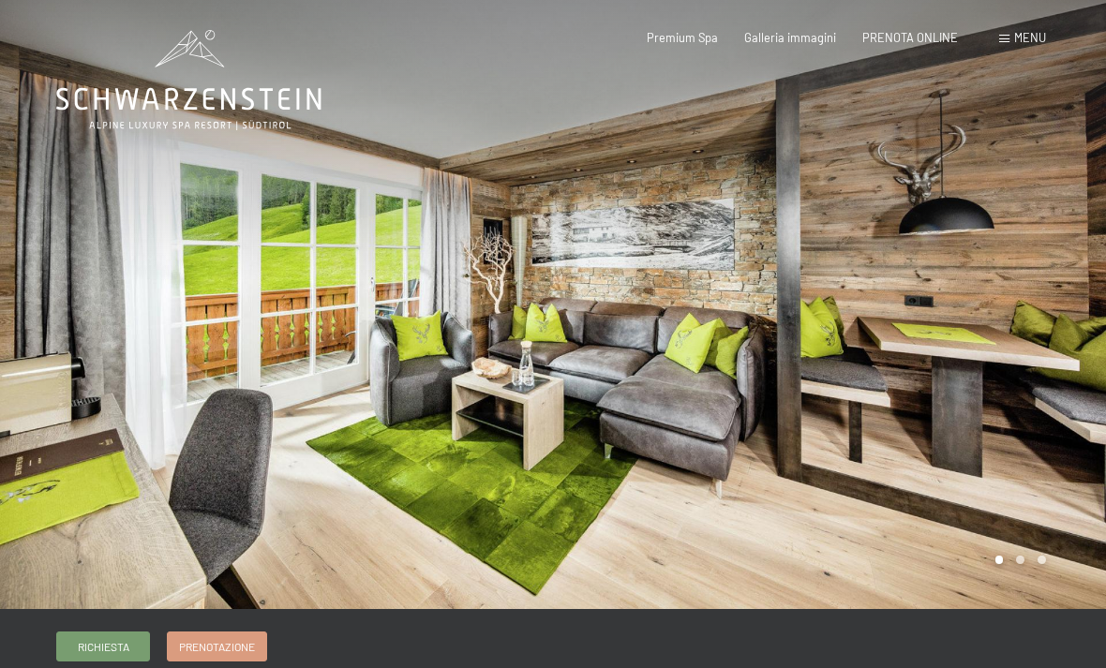
click at [979, 253] on div at bounding box center [829, 304] width 553 height 609
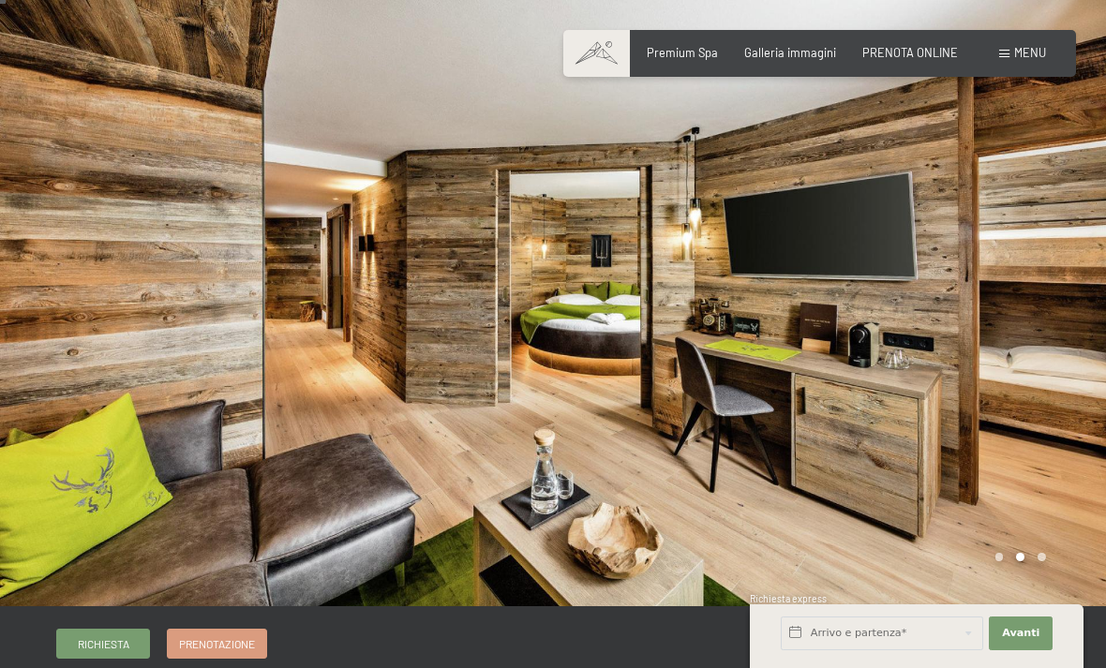
scroll to position [33, 0]
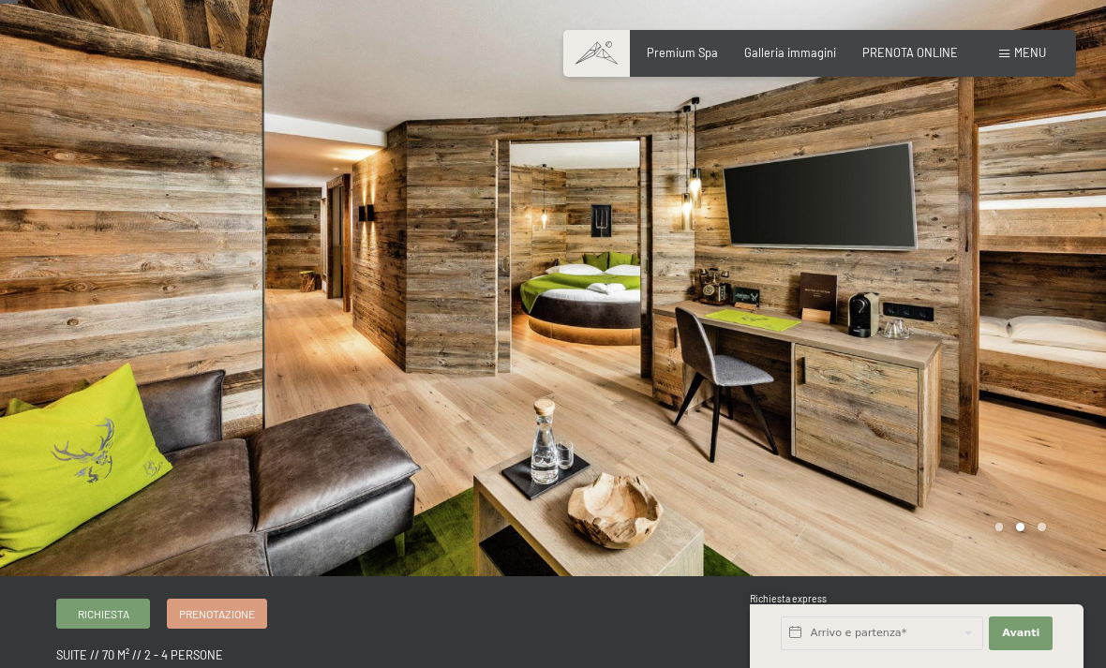
click at [989, 300] on div at bounding box center [829, 271] width 553 height 609
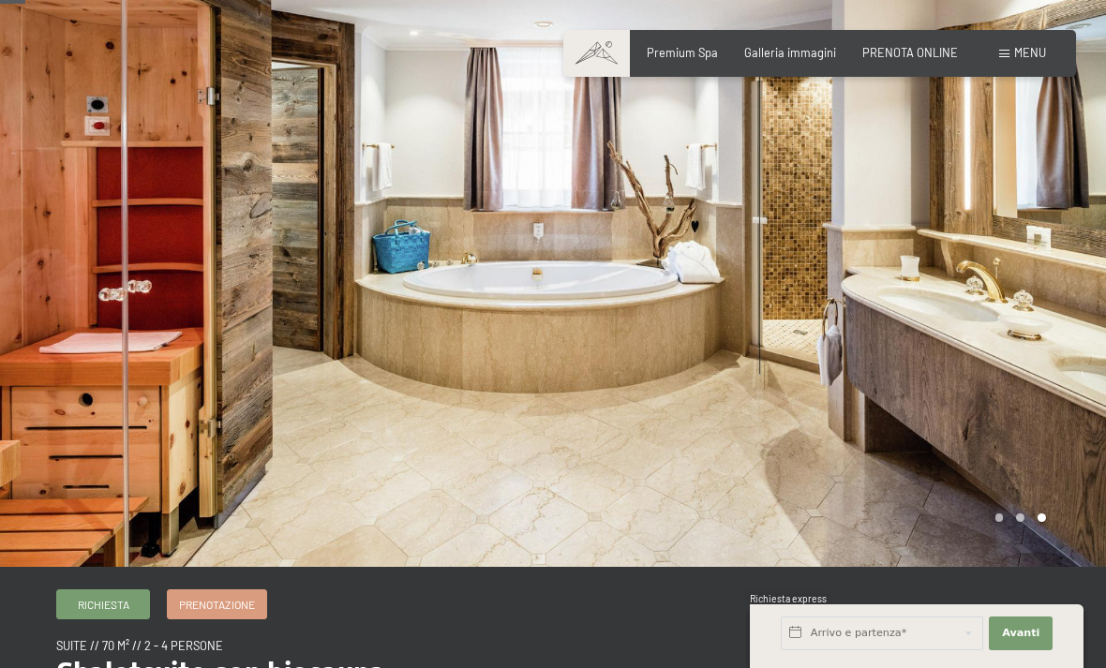
scroll to position [47, 0]
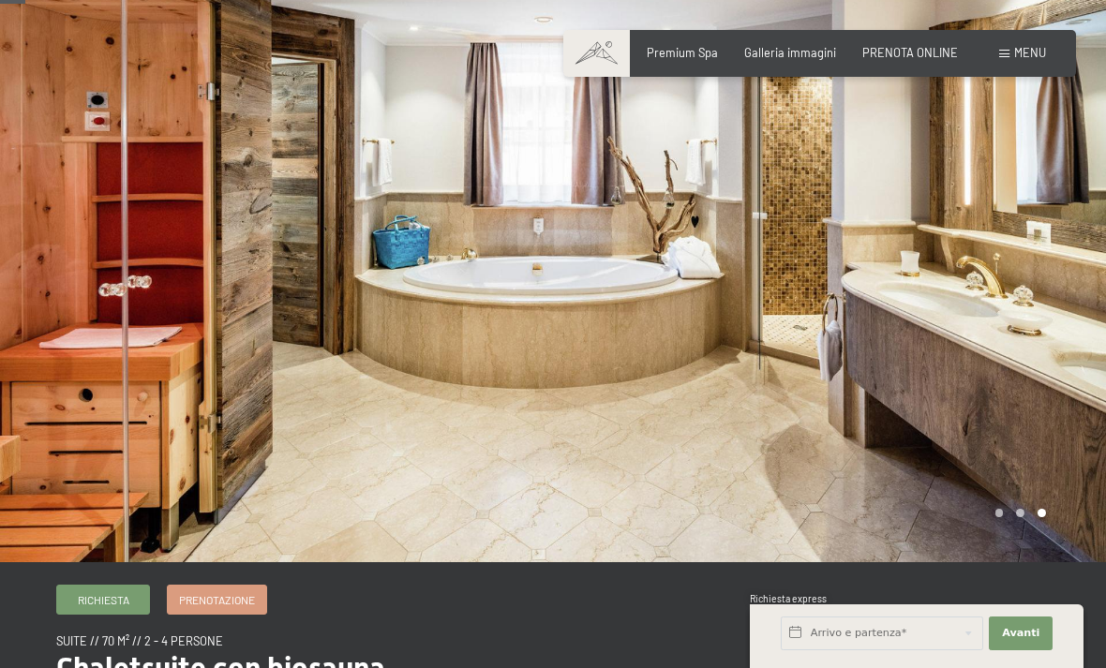
click at [1061, 386] on div at bounding box center [829, 257] width 553 height 609
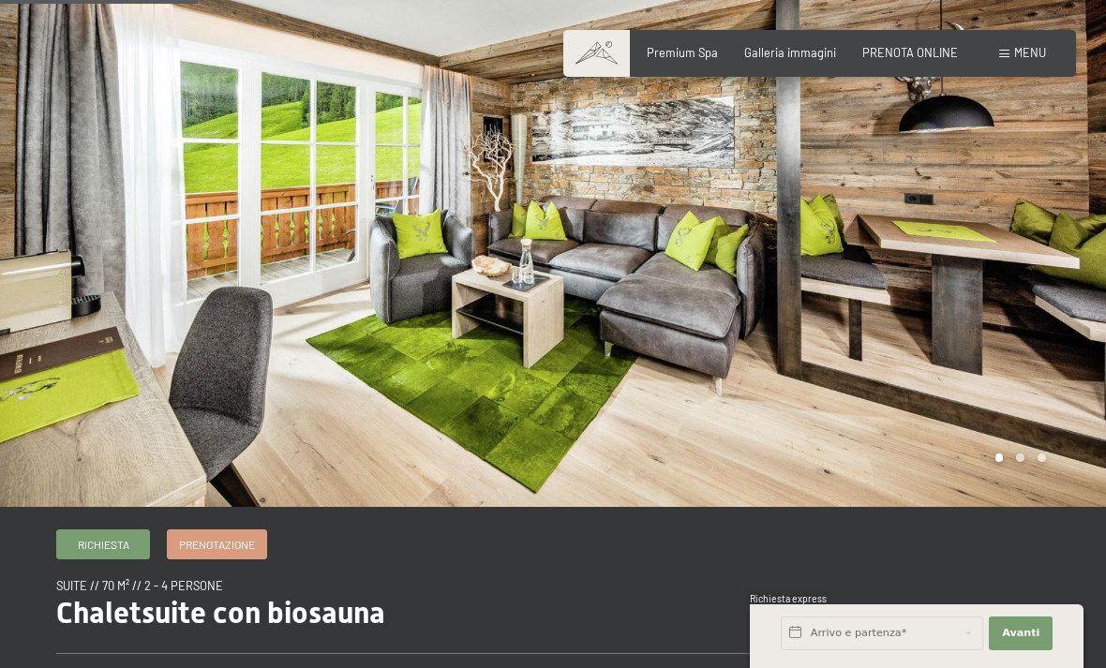
scroll to position [0, 0]
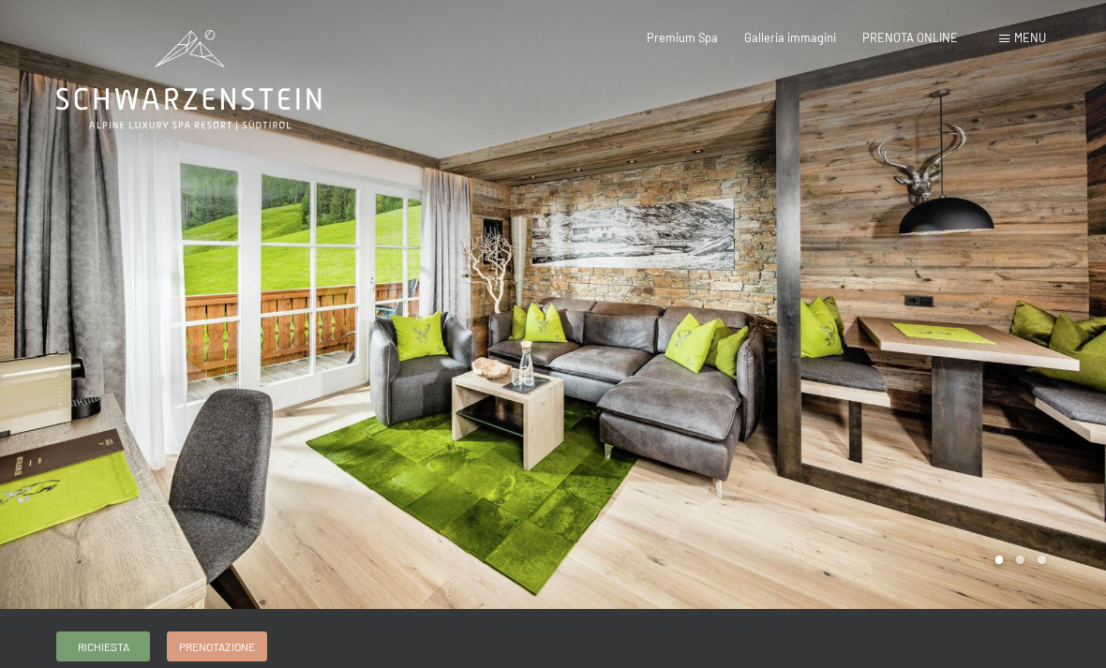
click at [897, 260] on div at bounding box center [829, 304] width 553 height 609
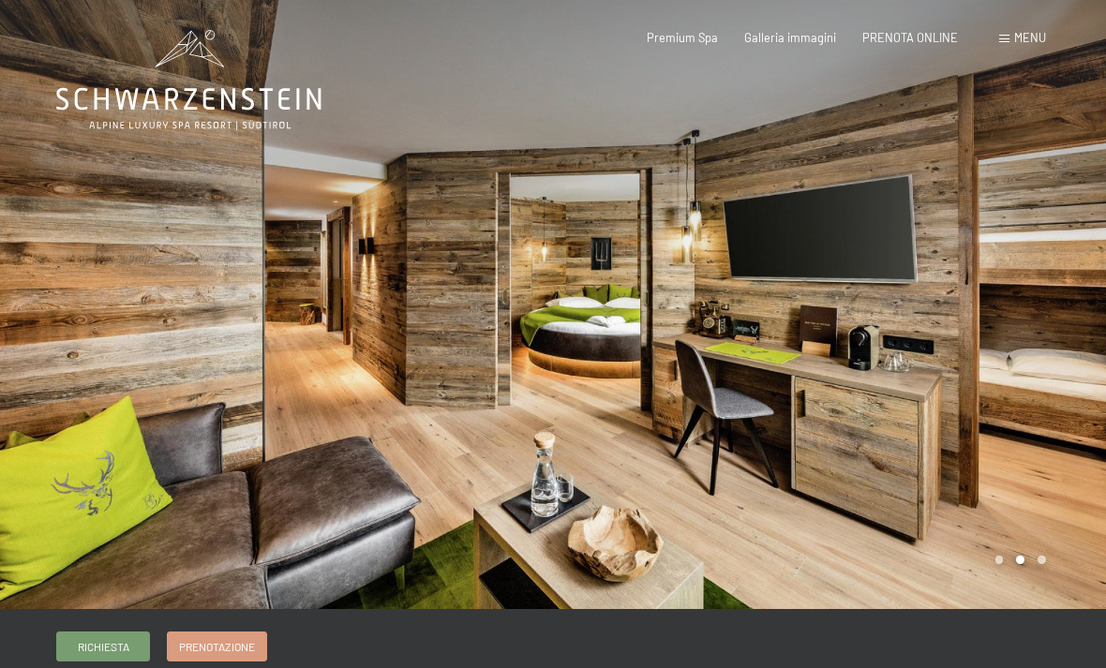
click at [894, 260] on div at bounding box center [829, 304] width 553 height 609
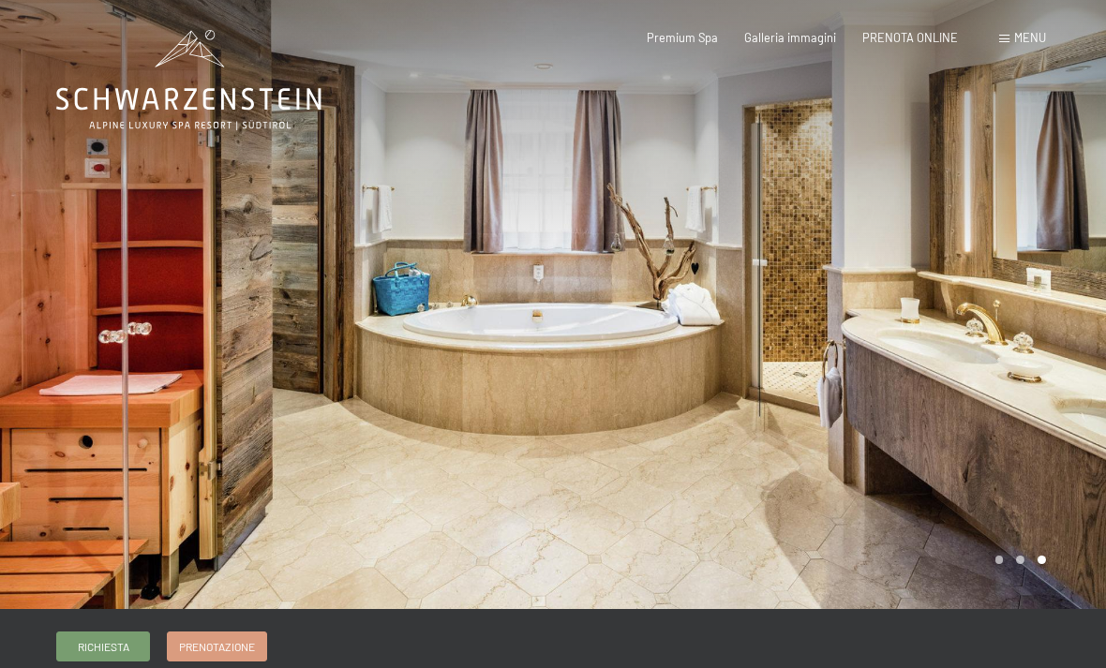
click at [984, 325] on div at bounding box center [829, 304] width 553 height 609
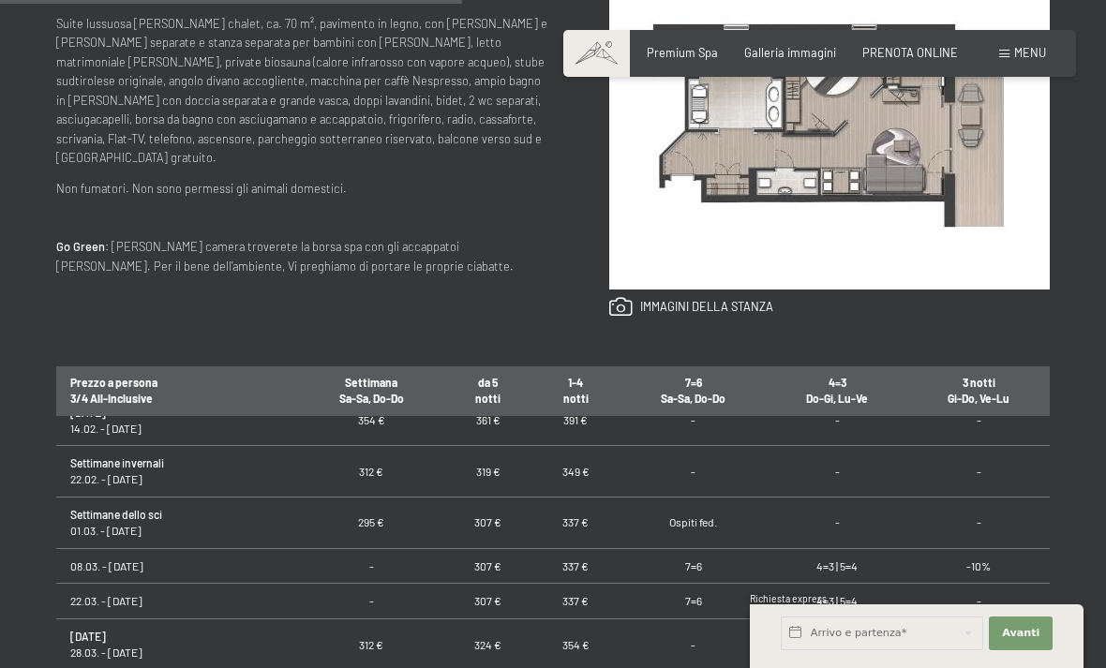
scroll to position [751, 0]
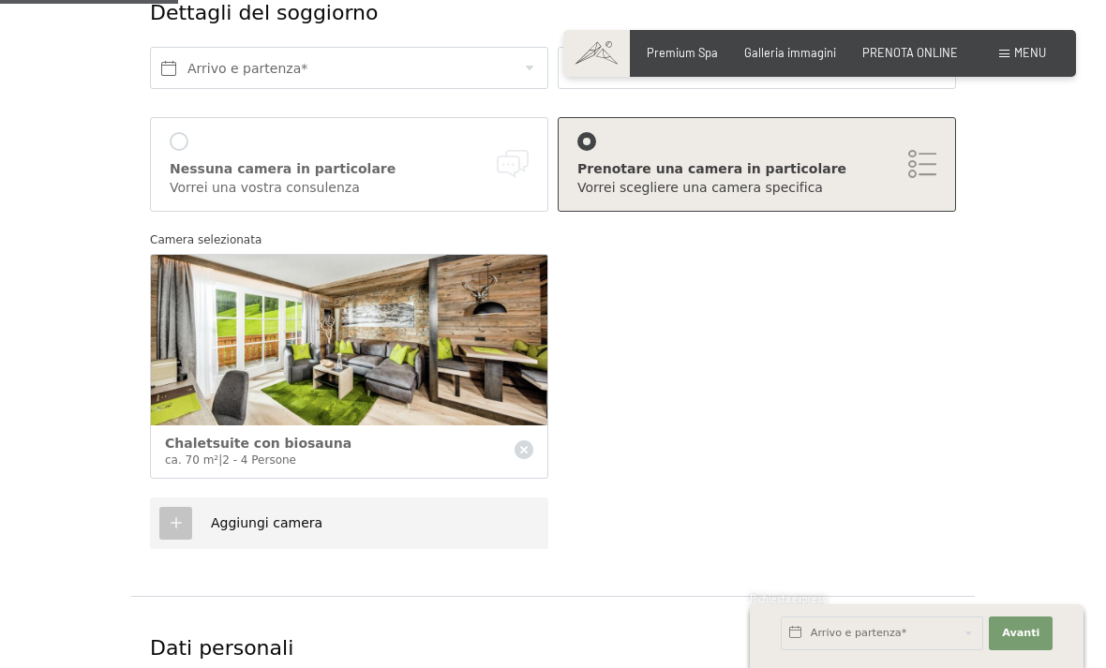
scroll to position [290, 0]
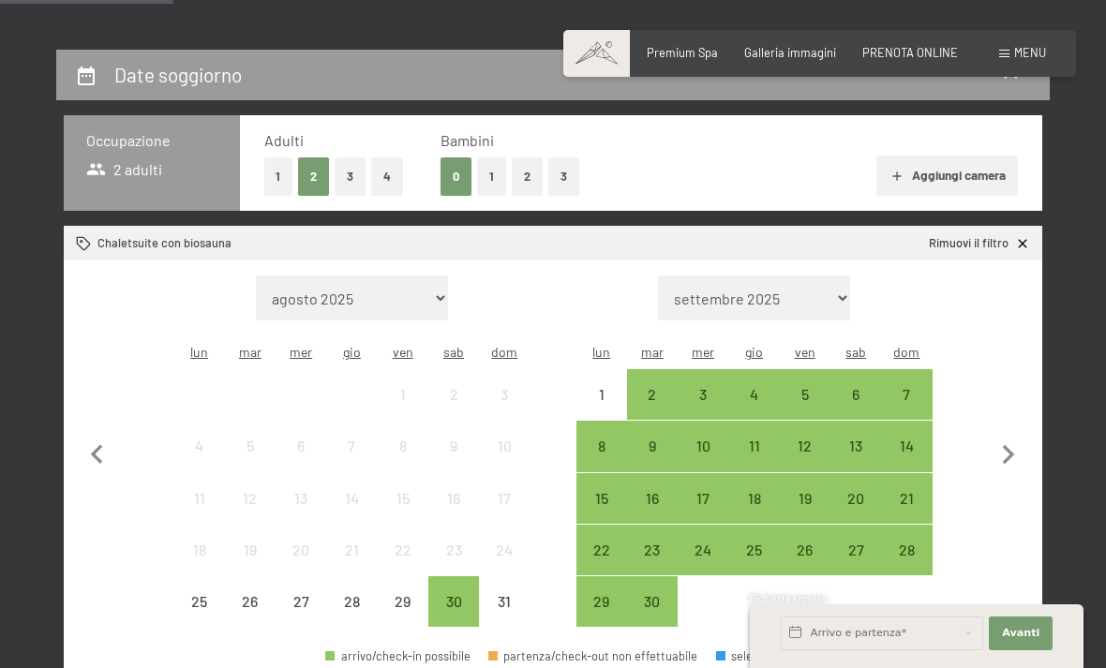
scroll to position [320, 0]
click at [489, 175] on button "1" at bounding box center [491, 177] width 29 height 38
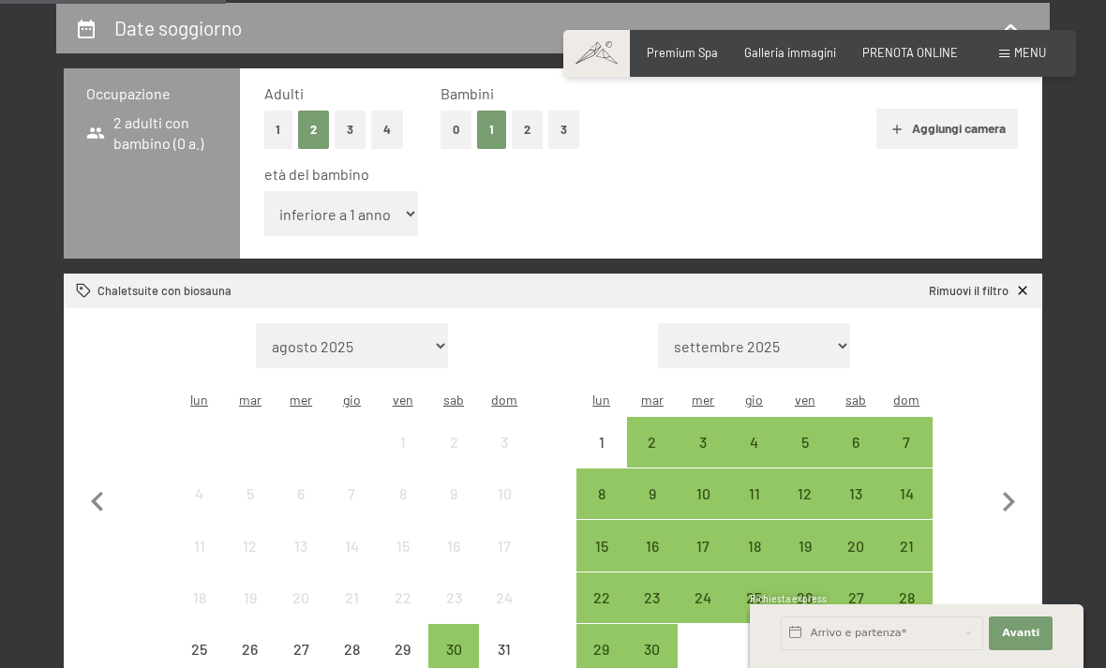
scroll to position [366, 0]
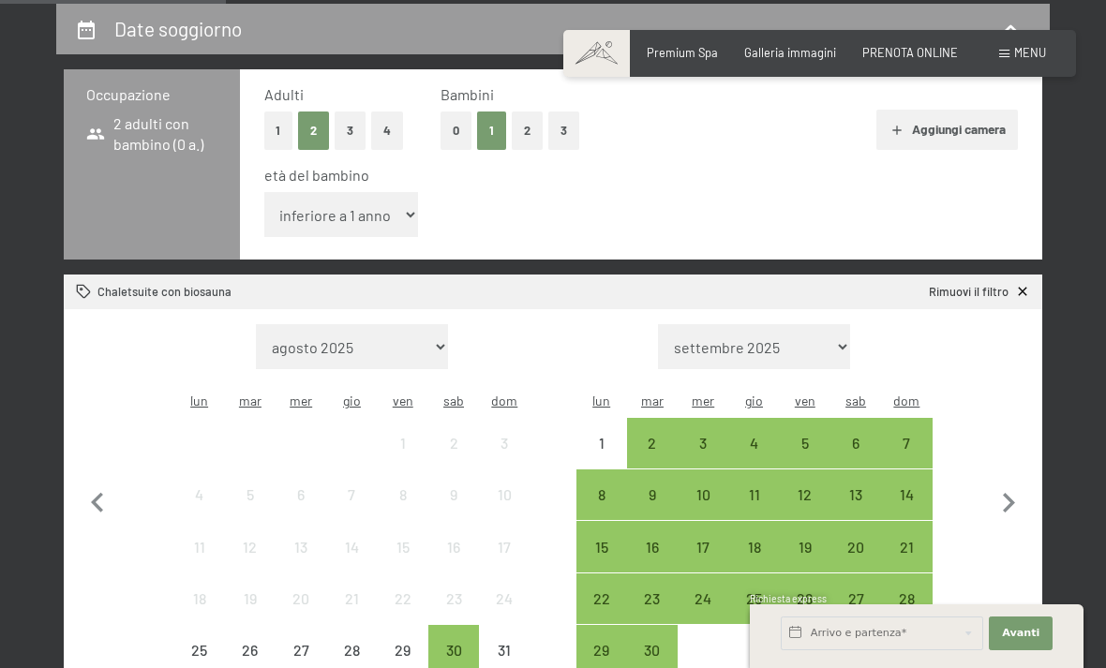
click at [453, 123] on button "0" at bounding box center [455, 131] width 31 height 38
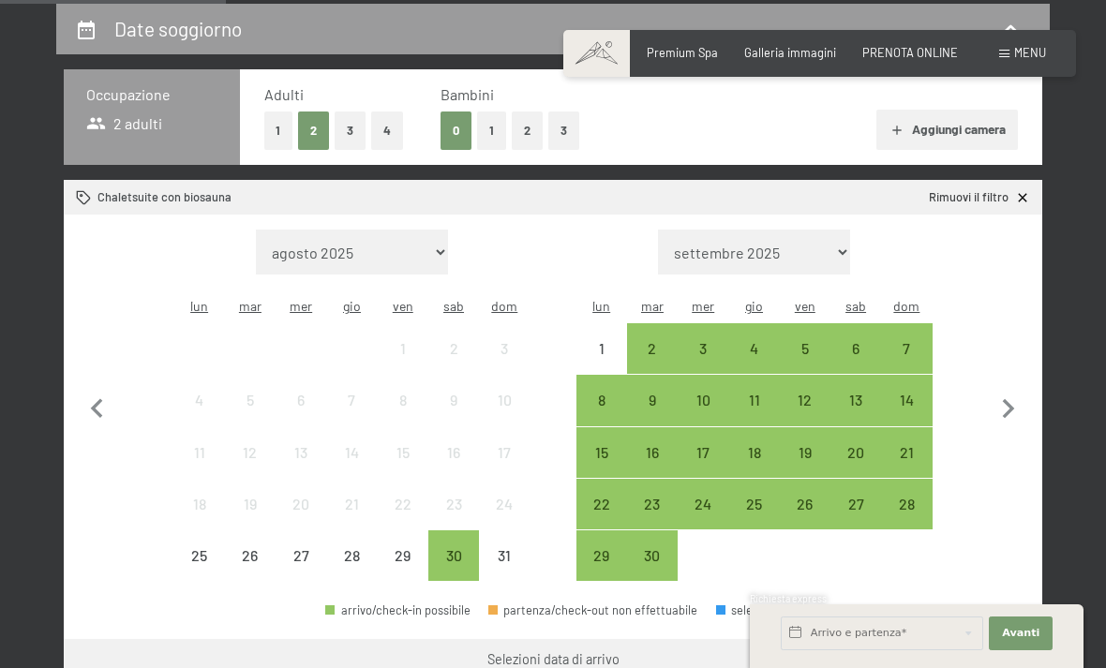
click at [498, 132] on button "1" at bounding box center [491, 131] width 29 height 38
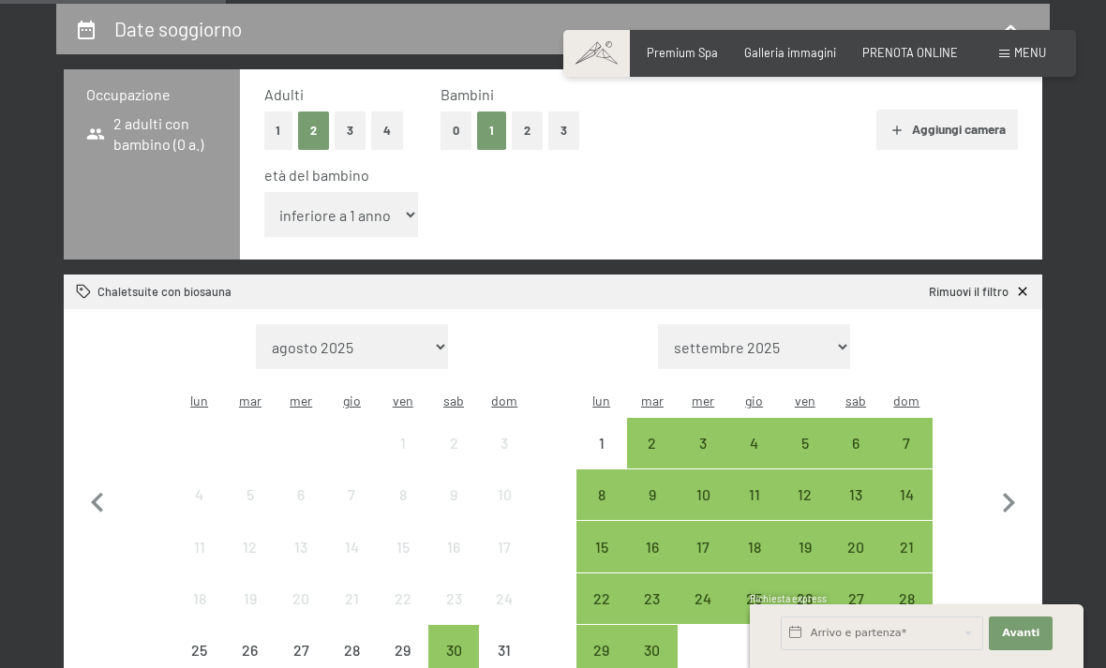
click at [533, 126] on button "2" at bounding box center [527, 131] width 31 height 38
click at [564, 128] on button "3" at bounding box center [563, 131] width 31 height 38
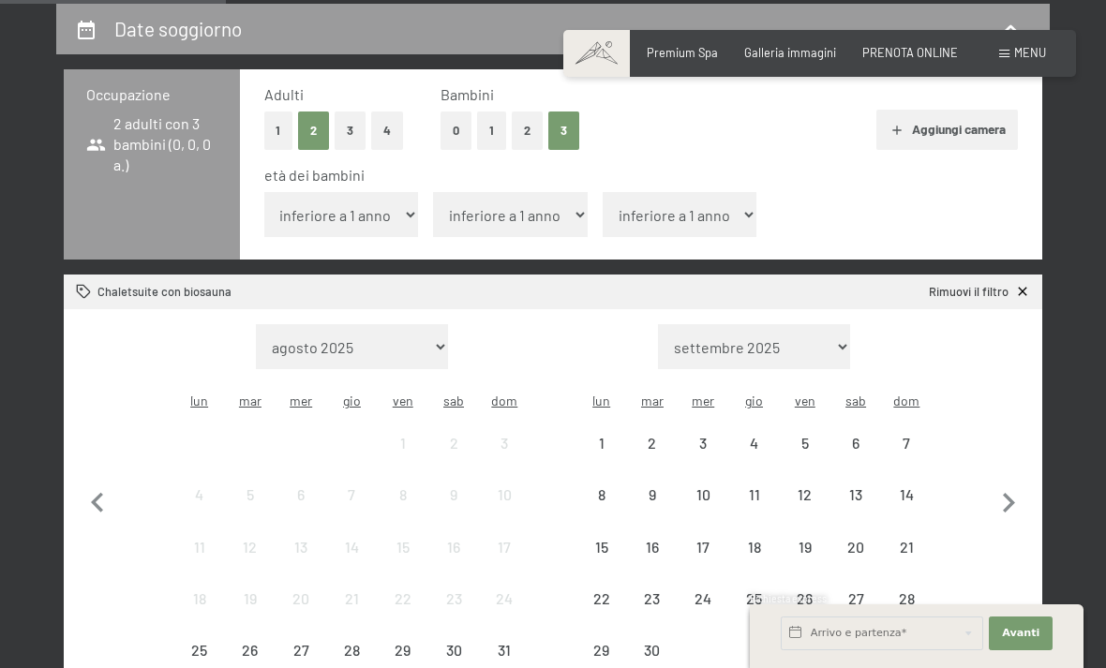
click at [488, 128] on button "1" at bounding box center [491, 131] width 29 height 38
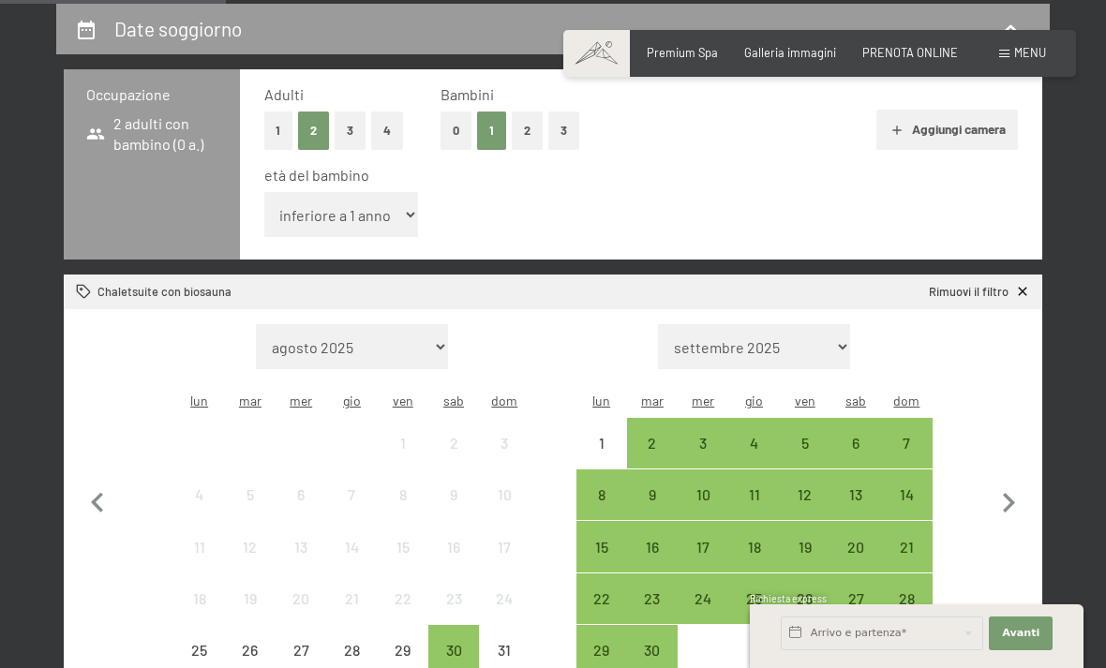
click at [460, 128] on button "0" at bounding box center [455, 131] width 31 height 38
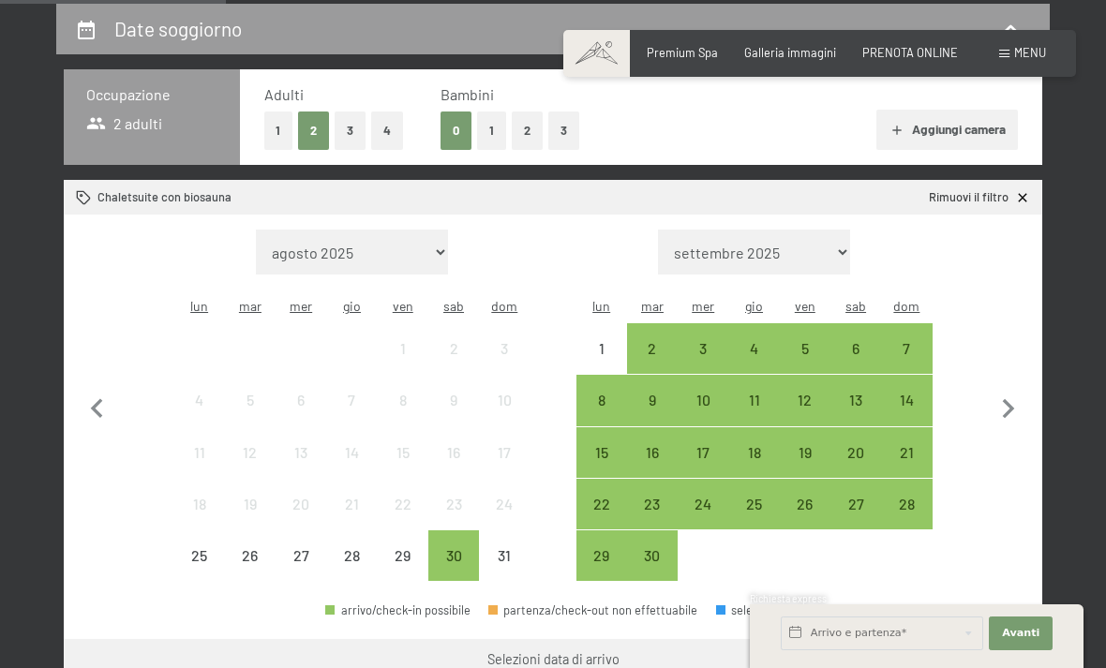
click at [493, 116] on button "1" at bounding box center [491, 131] width 29 height 38
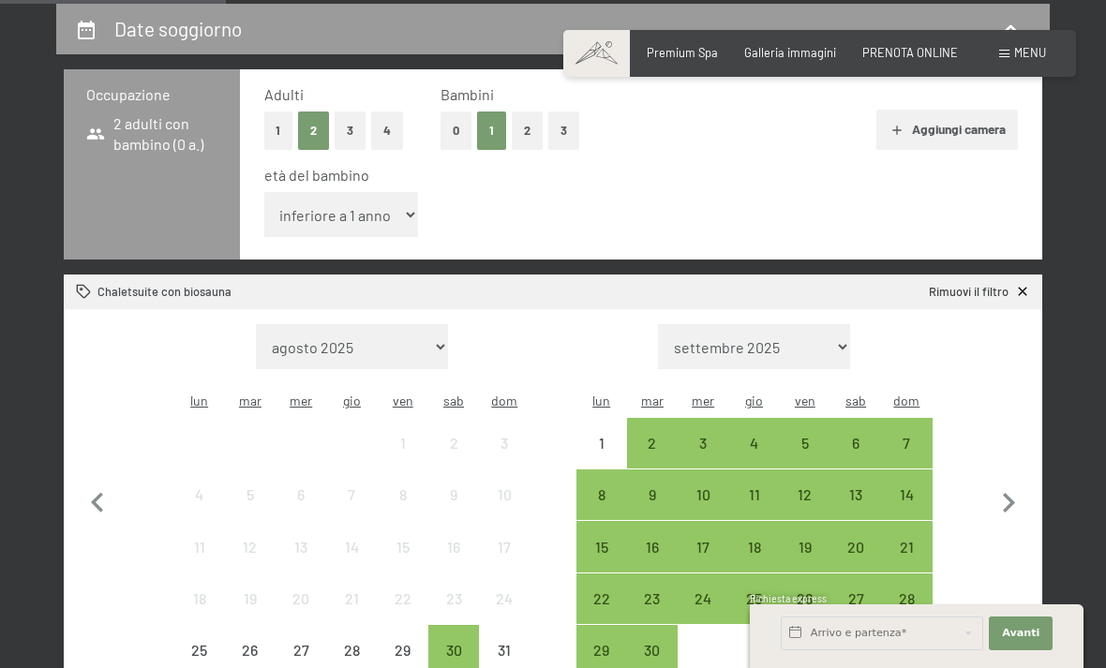
click at [383, 208] on select "inferiore a 1 anno 1 anno 2 anni 3 anni 4 anni 5 anni 6 anni 7 anni 8 anni 9 an…" at bounding box center [341, 214] width 155 height 45
click at [356, 201] on select "inferiore a 1 anno 1 anno 2 anni 3 anni 4 anni 5 anni 6 anni 7 anni 8 anni 9 an…" at bounding box center [341, 214] width 155 height 45
click at [343, 192] on select "inferiore a 1 anno 1 anno 2 anni 3 anni 4 anni 5 anni 6 anni 7 anni 8 anni 9 an…" at bounding box center [341, 214] width 155 height 45
click at [373, 192] on select "inferiore a 1 anno 1 anno 2 anni 3 anni 4 anni 5 anni 6 anni 7 anni 8 anni 9 an…" at bounding box center [341, 214] width 155 height 45
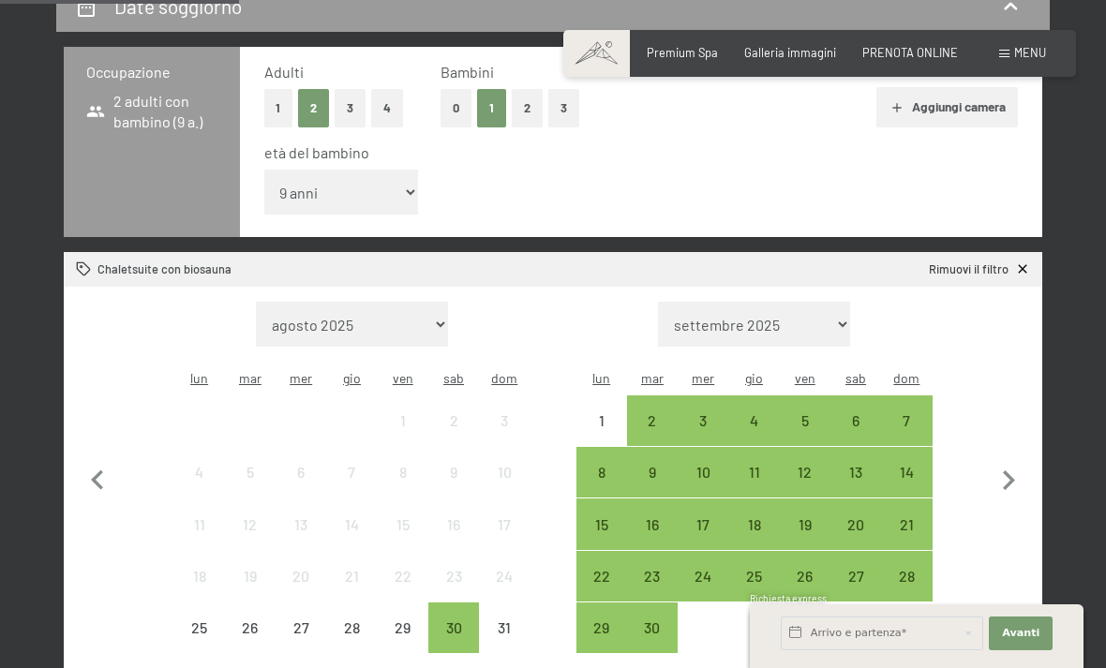
scroll to position [388, 0]
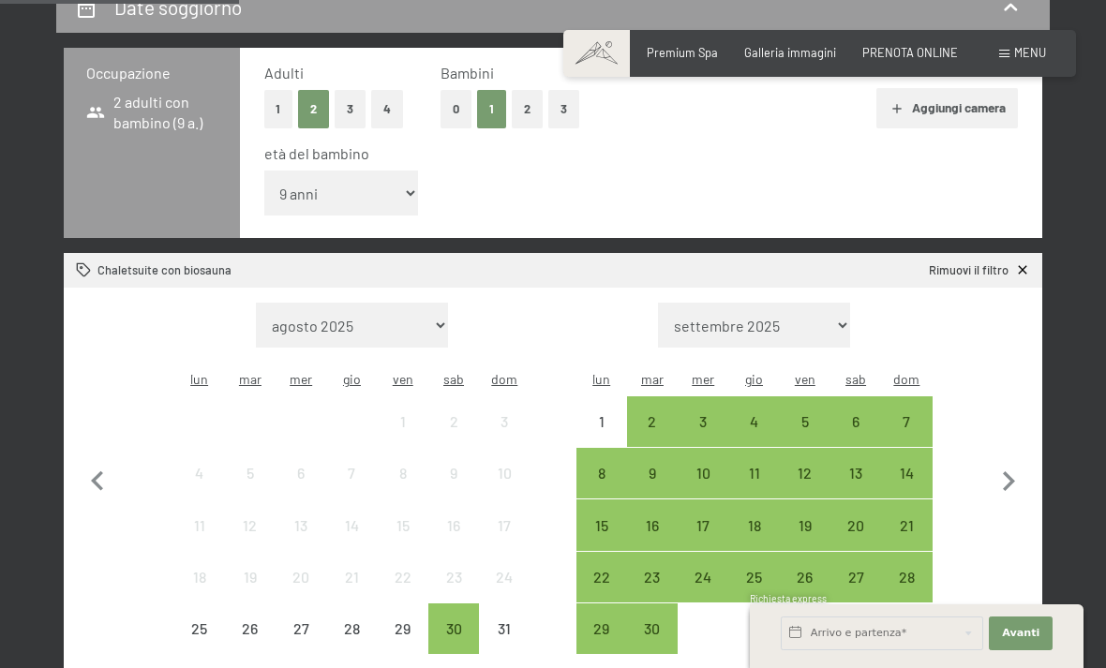
click at [330, 172] on select "inferiore a 1 anno 1 anno 2 anni 3 anni 4 anni 5 anni 6 anni 7 anni 8 anni 9 an…" at bounding box center [341, 193] width 155 height 45
select select "0"
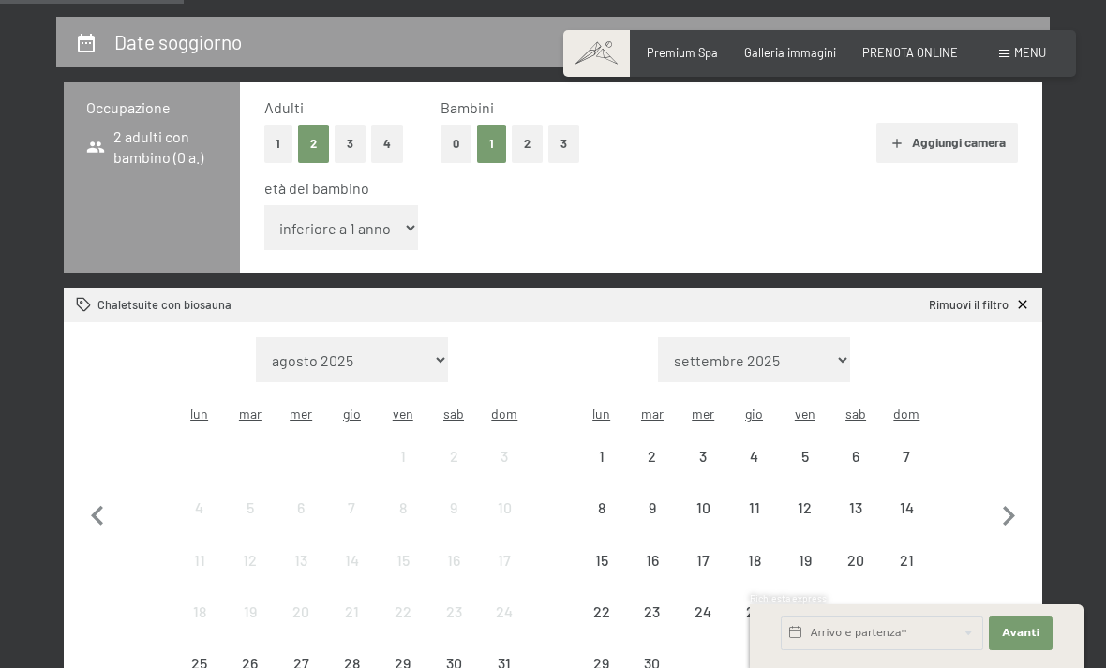
scroll to position [339, 0]
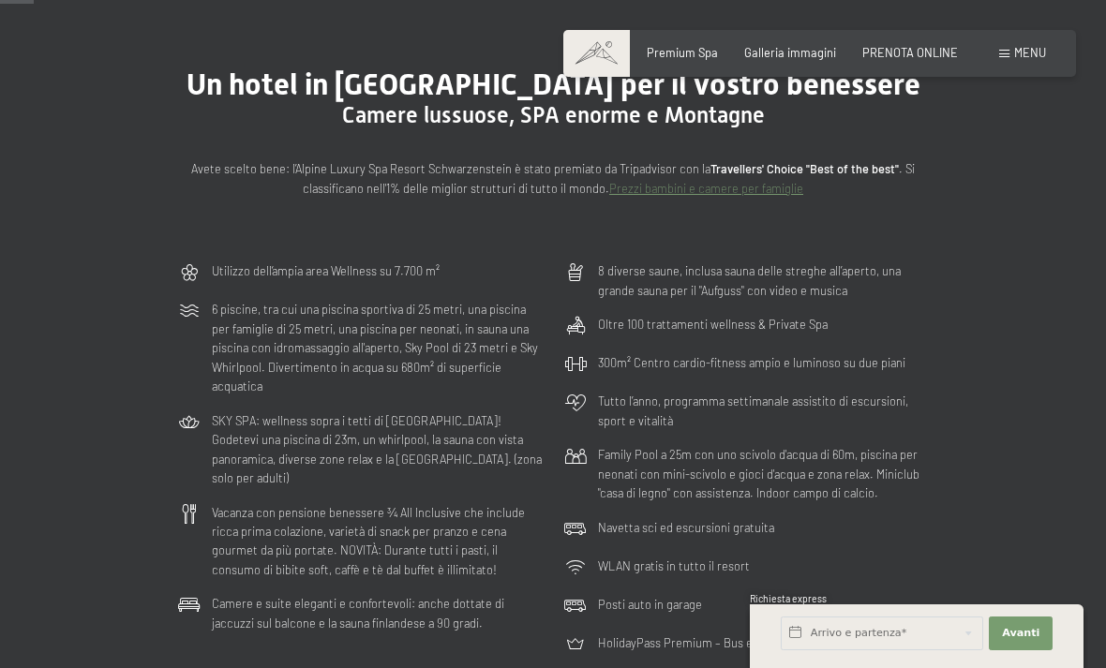
scroll to position [138, 0]
